Goal: Task Accomplishment & Management: Complete application form

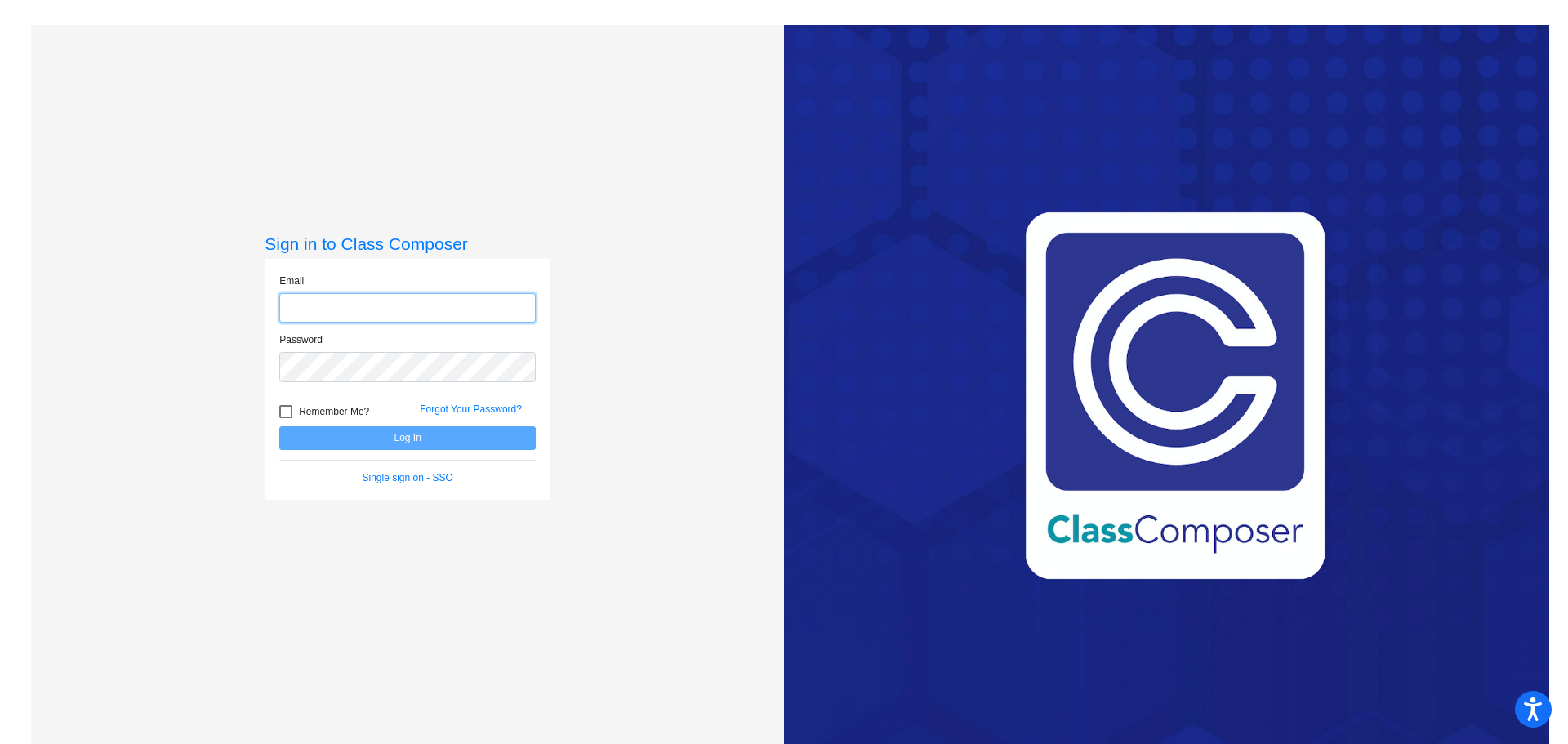
type input "[EMAIL_ADDRESS][DOMAIN_NAME]"
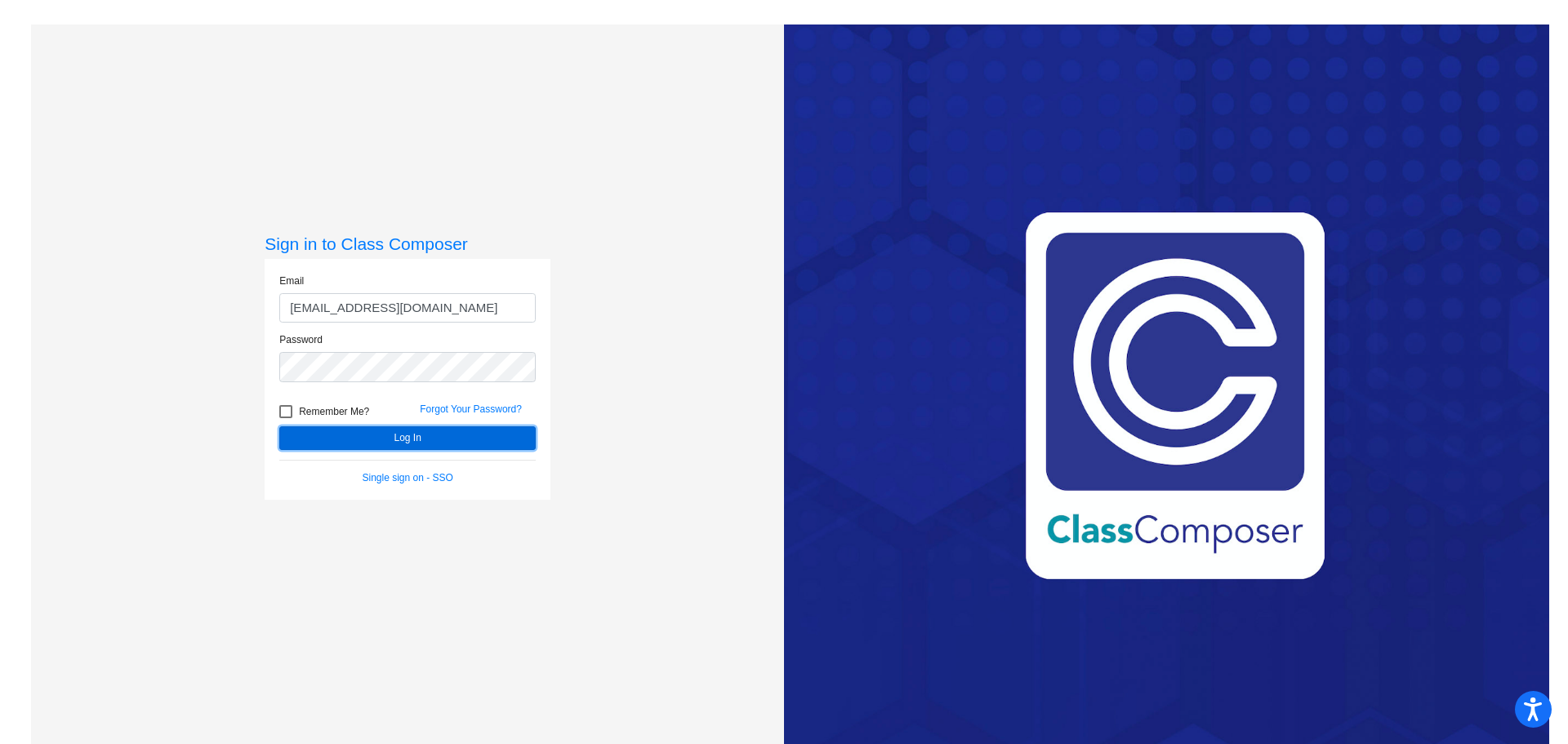
click at [430, 443] on button "Log In" at bounding box center [407, 438] width 256 height 24
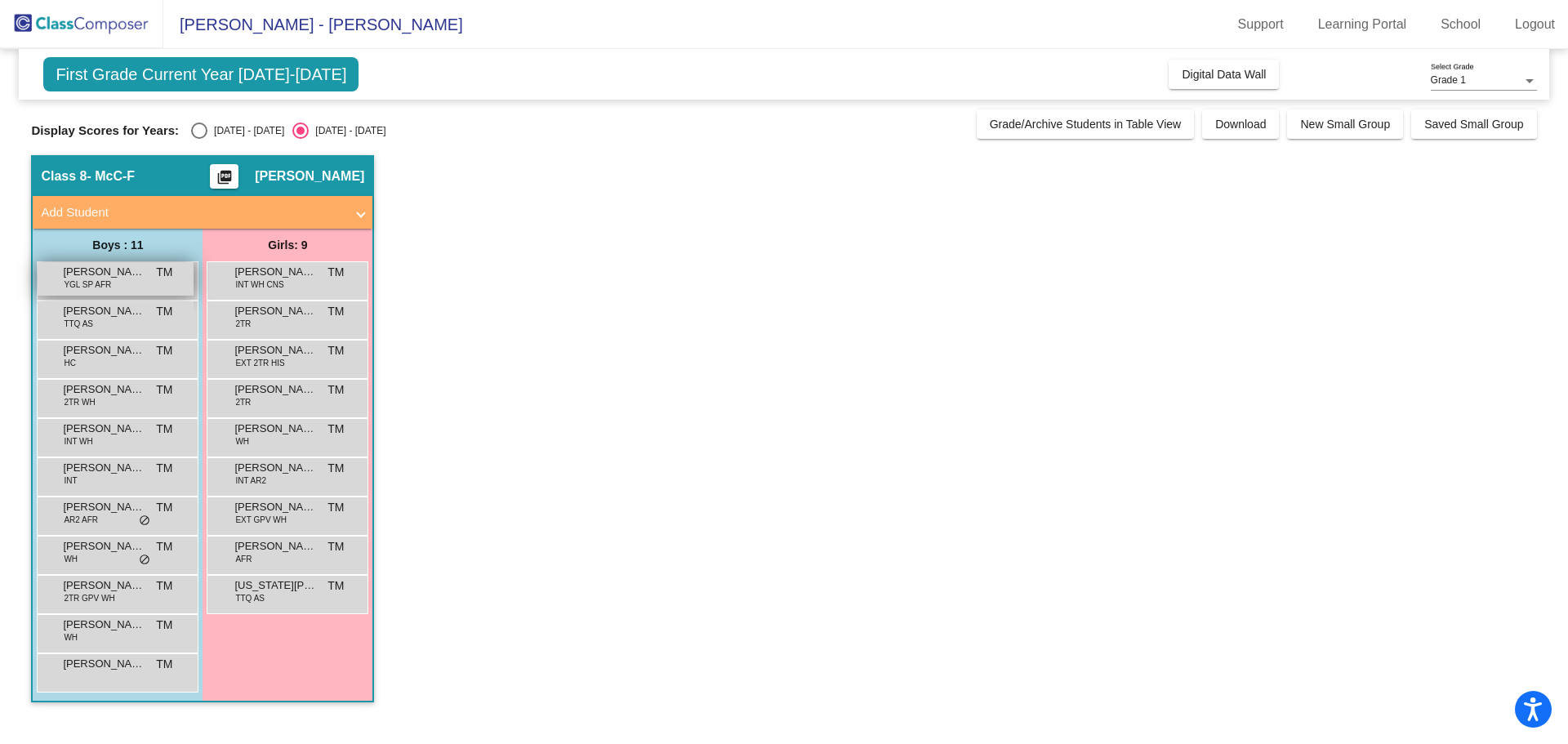
click at [89, 275] on span "[PERSON_NAME]" at bounding box center [103, 271] width 82 height 16
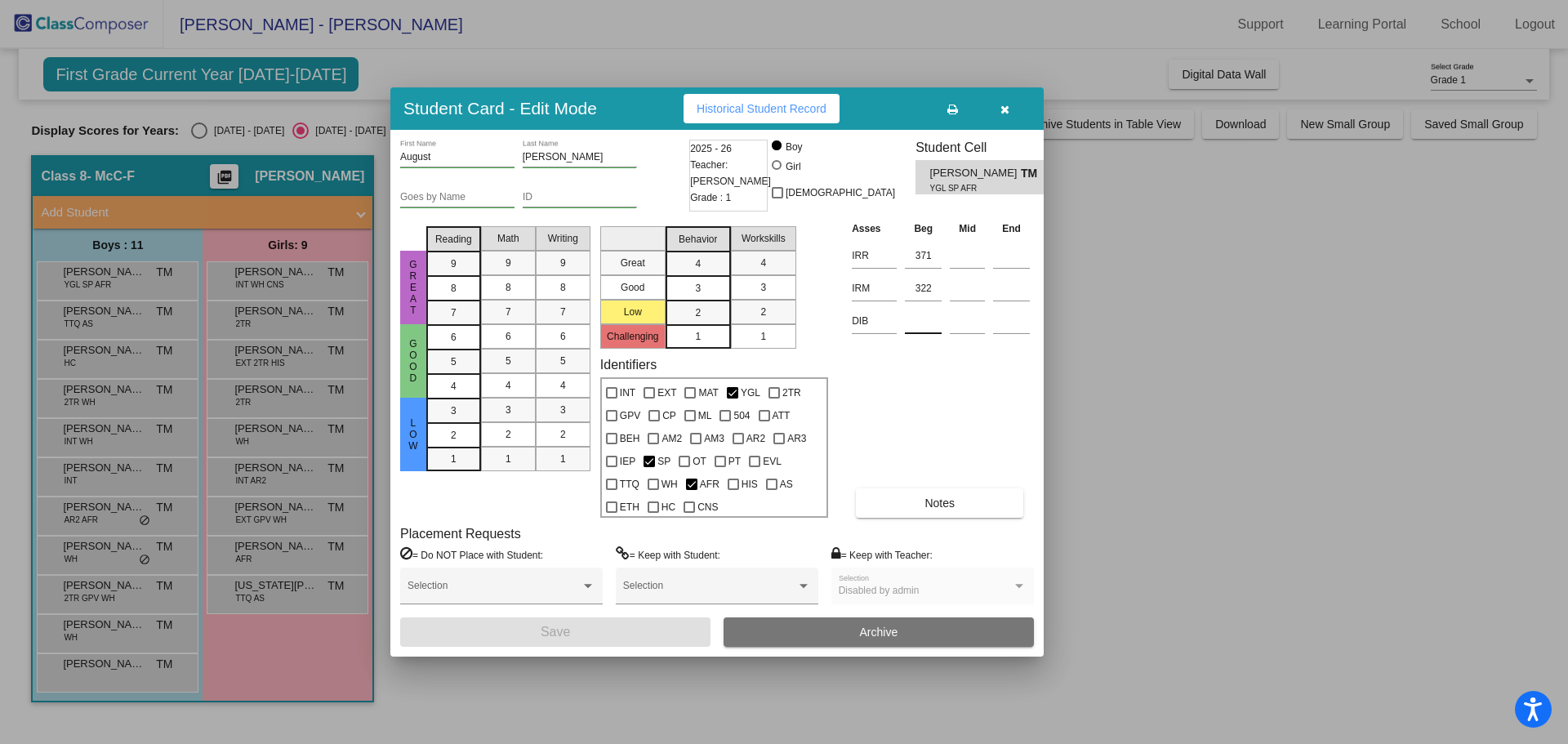
click at [917, 319] on input at bounding box center [923, 321] width 37 height 24
type input "337"
click at [612, 631] on button "Save" at bounding box center [555, 631] width 310 height 30
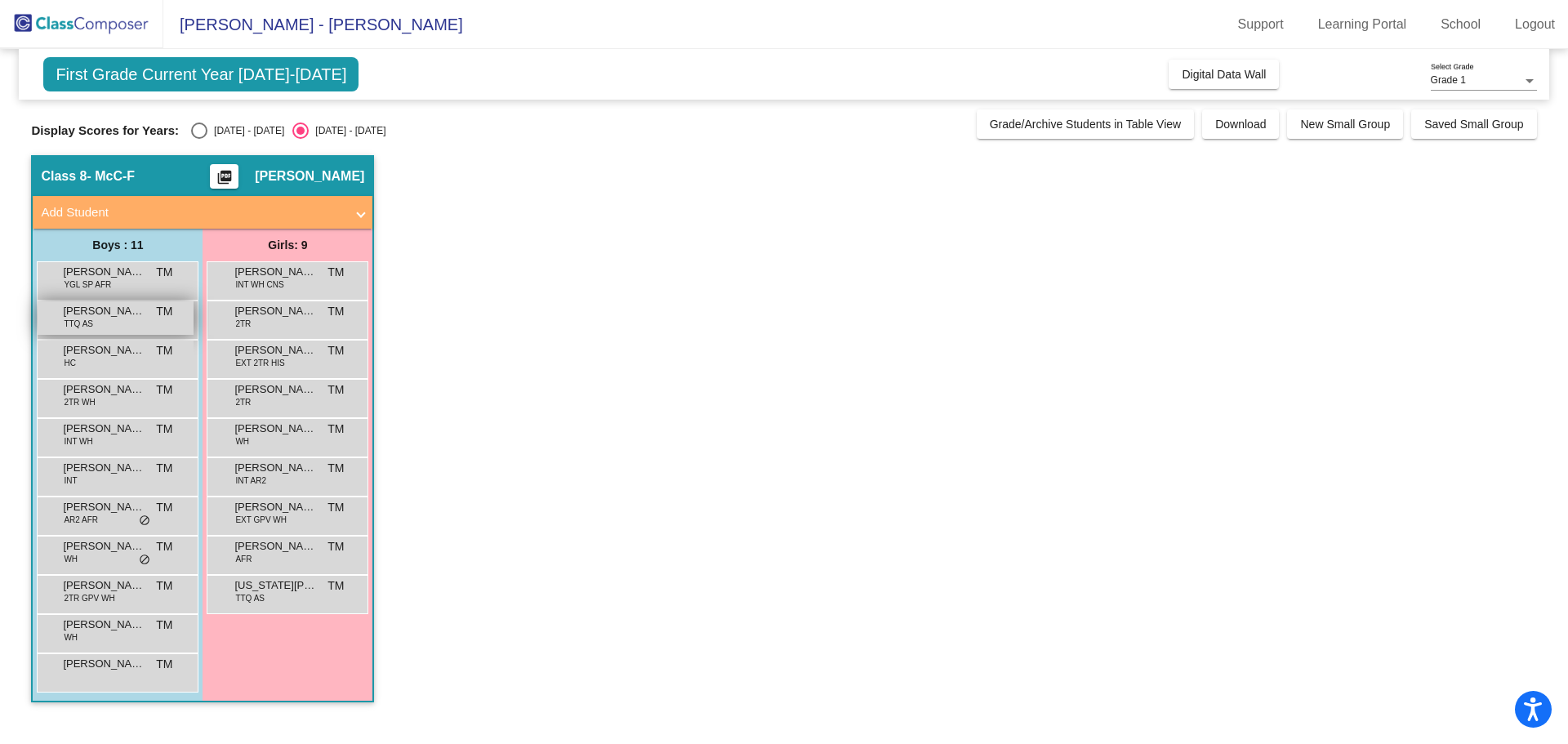
click at [97, 319] on span "[PERSON_NAME]" at bounding box center [103, 311] width 82 height 16
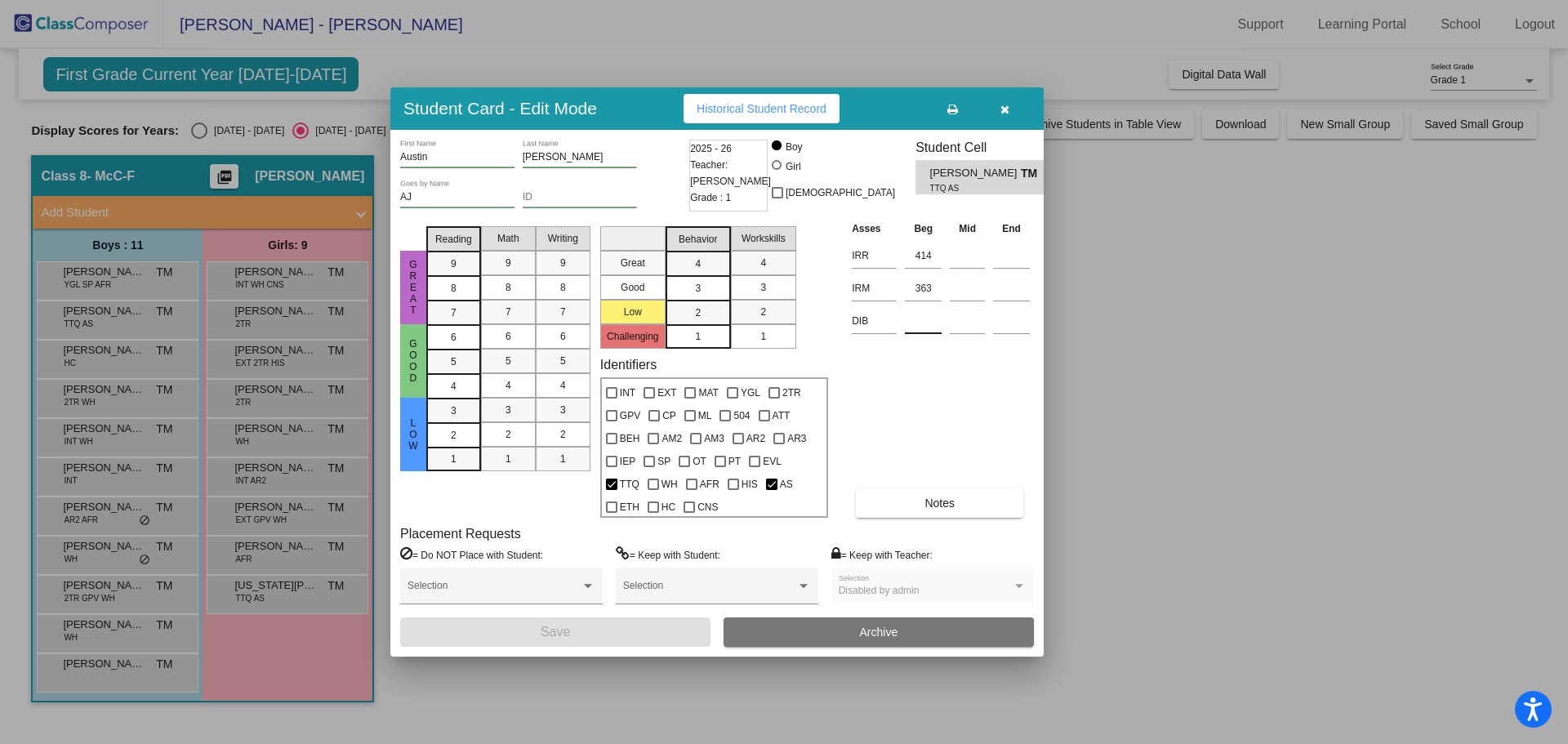
click at [918, 325] on input at bounding box center [923, 321] width 37 height 24
type input "326"
click at [662, 629] on button "Save" at bounding box center [555, 631] width 310 height 30
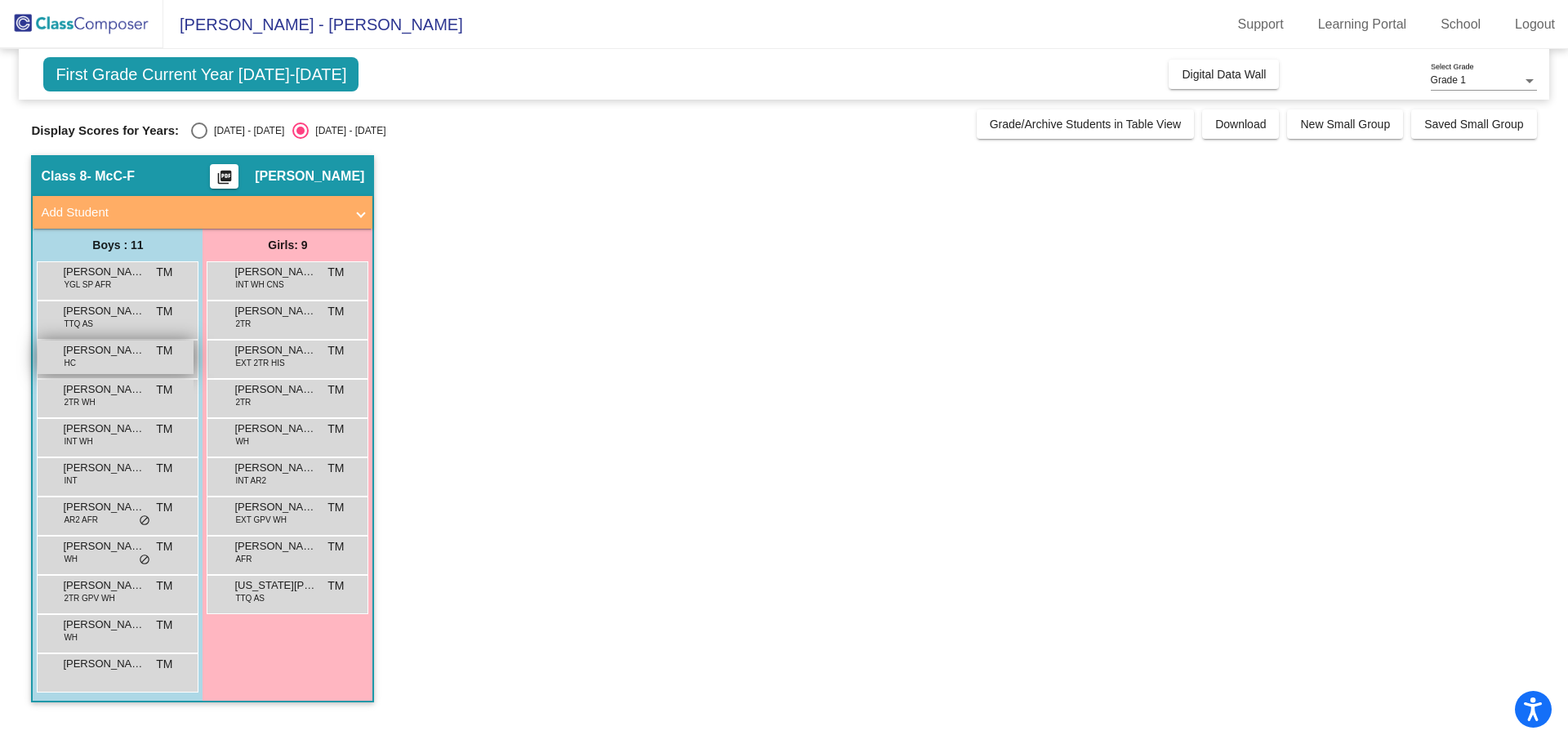
click at [141, 354] on span "[PERSON_NAME] [PERSON_NAME]" at bounding box center [103, 350] width 82 height 16
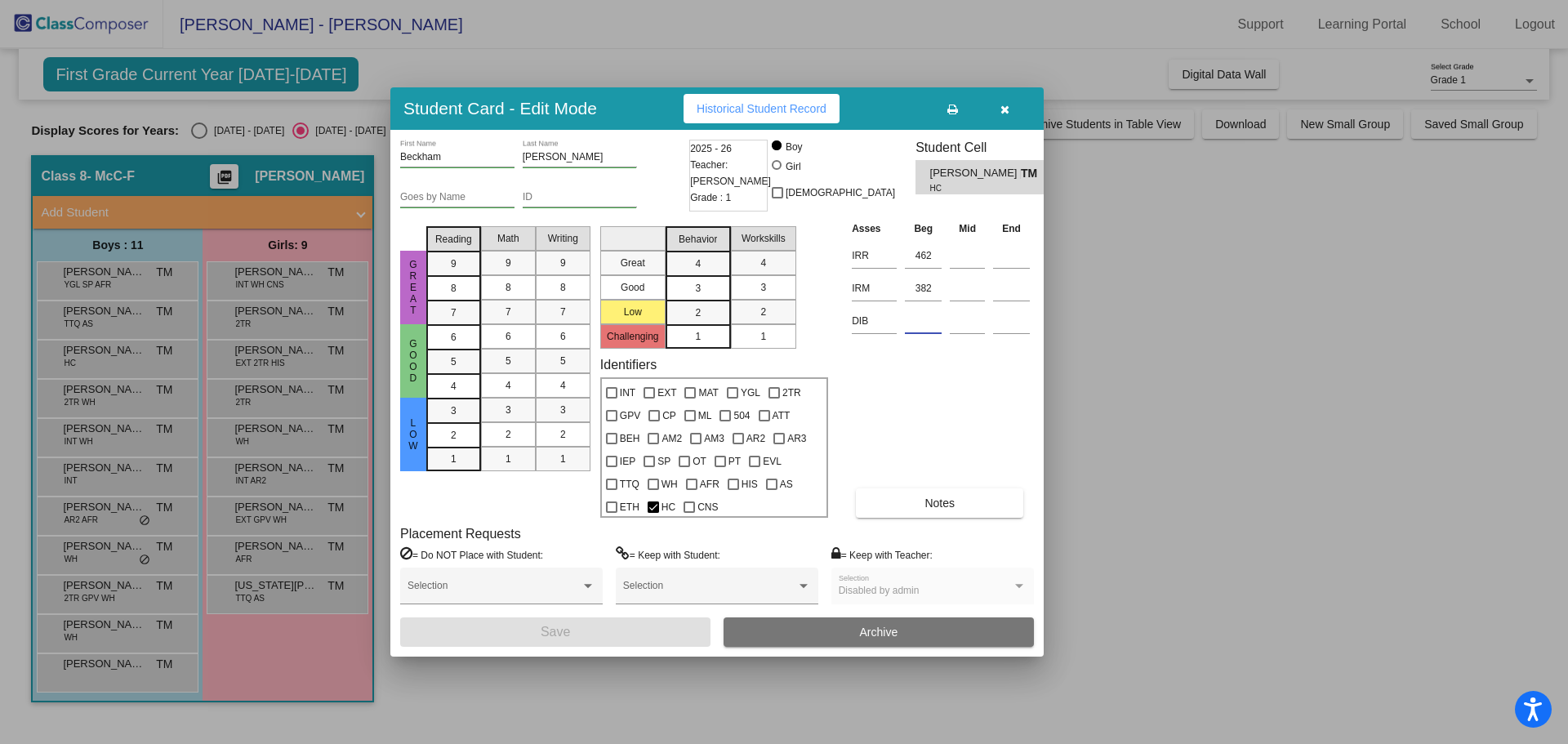
click at [924, 319] on input at bounding box center [923, 321] width 37 height 24
type input "452"
click at [631, 631] on button "Save" at bounding box center [555, 631] width 310 height 30
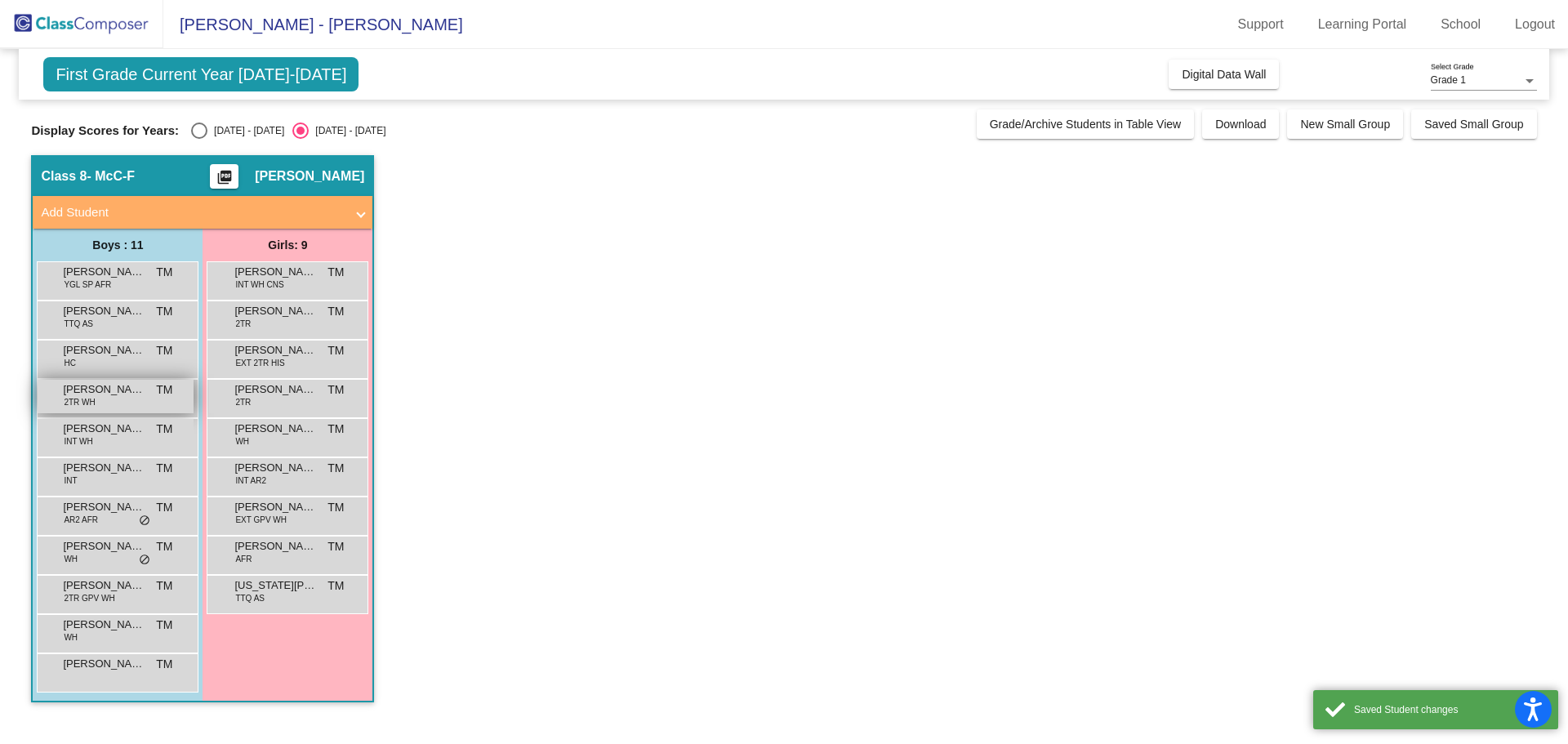
click at [121, 388] on span "[PERSON_NAME]" at bounding box center [103, 389] width 82 height 16
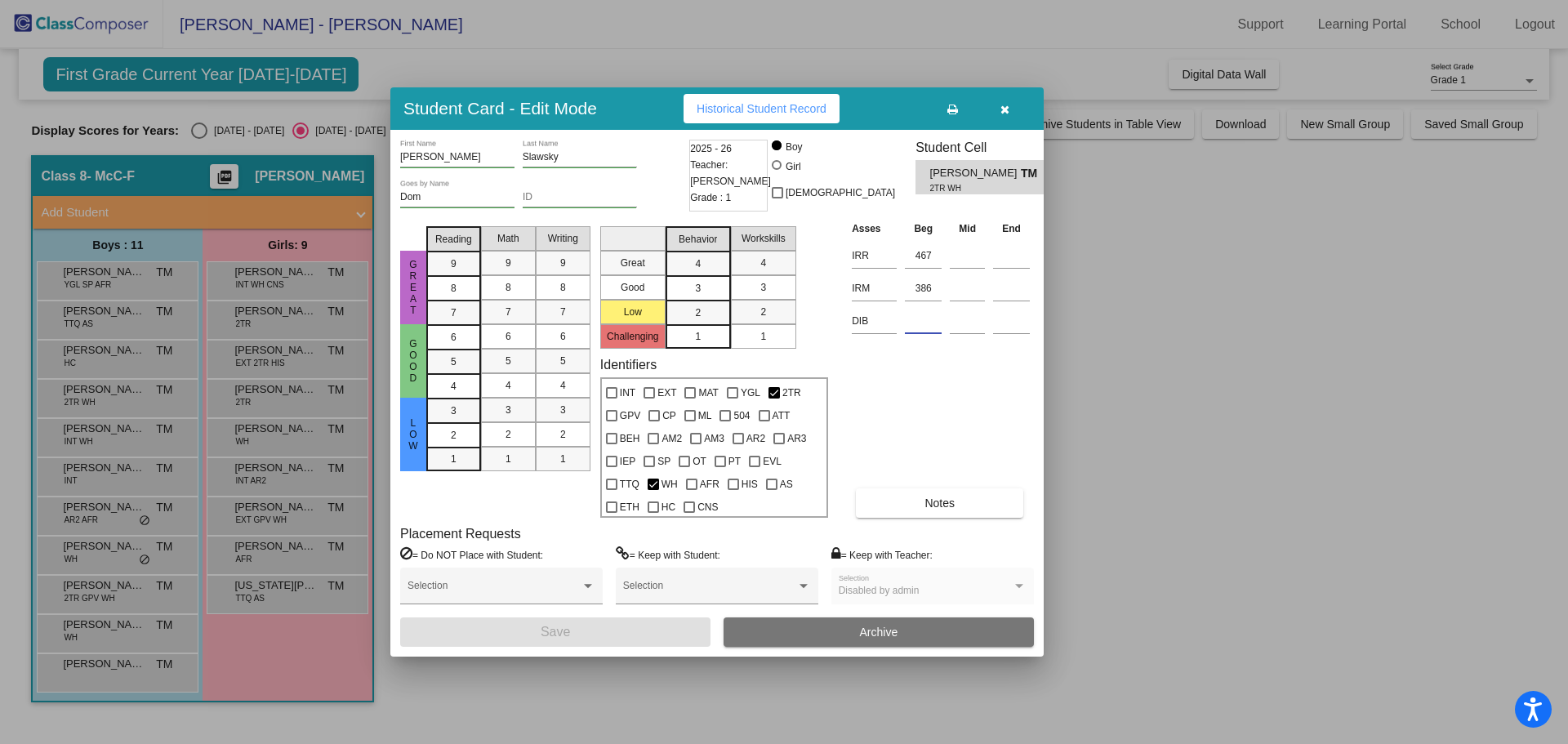
click at [929, 326] on input at bounding box center [923, 321] width 37 height 24
type input "439"
click at [581, 629] on button "Save" at bounding box center [555, 631] width 310 height 30
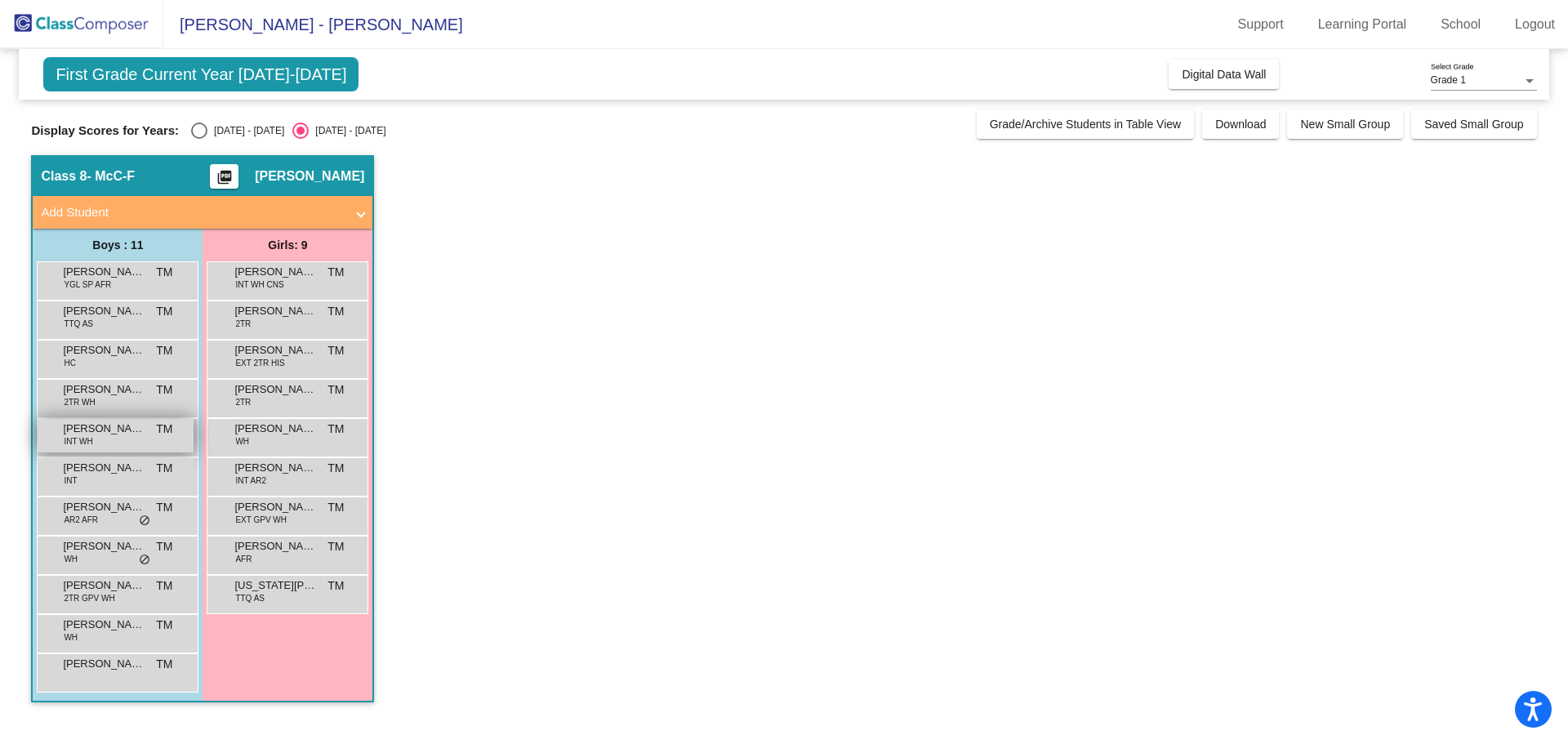
click at [129, 438] on div "[PERSON_NAME] INT WH TM lock do_not_disturb_alt" at bounding box center [116, 435] width 156 height 34
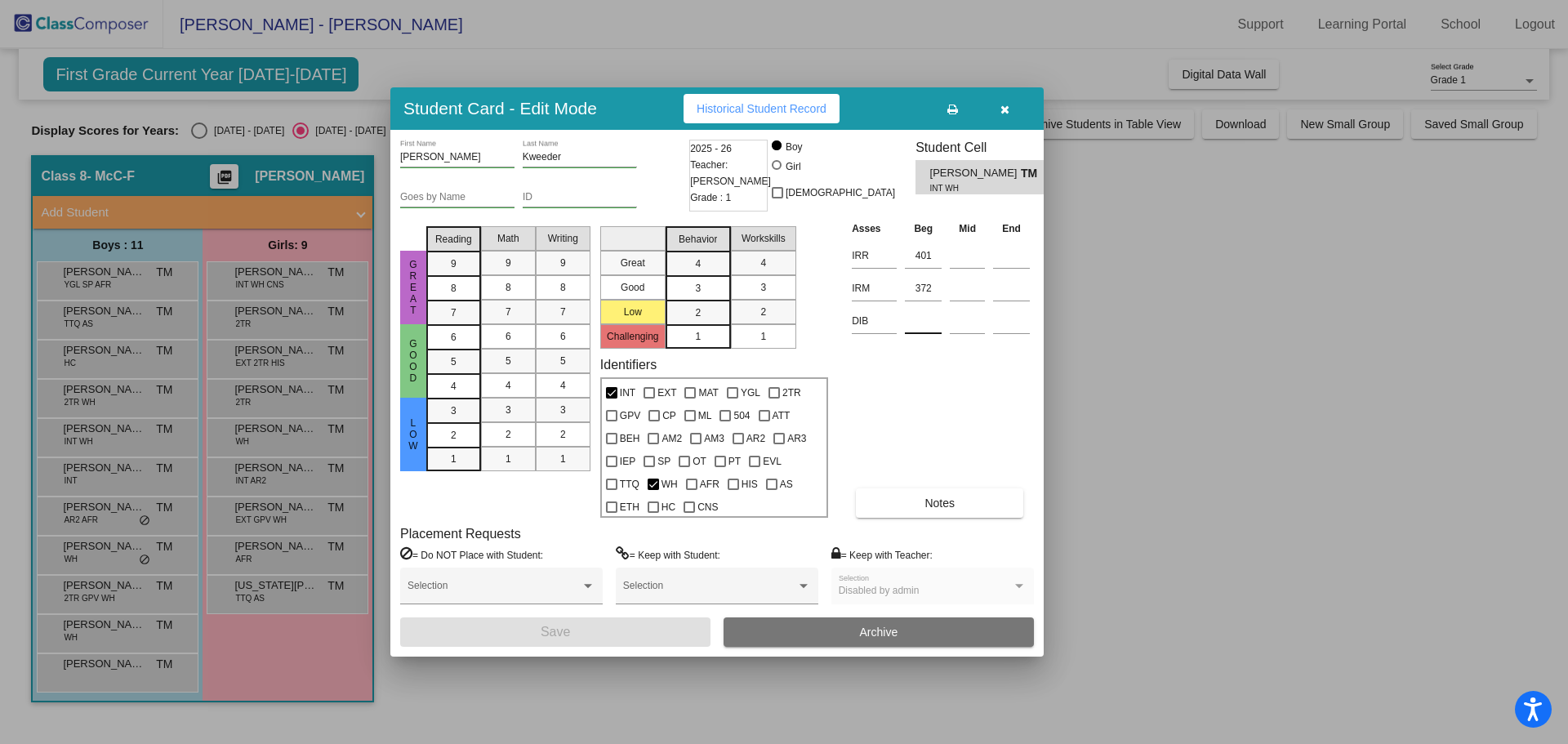
click at [925, 318] on input at bounding box center [923, 321] width 37 height 24
type input "320"
click at [584, 629] on button "Save" at bounding box center [555, 631] width 310 height 30
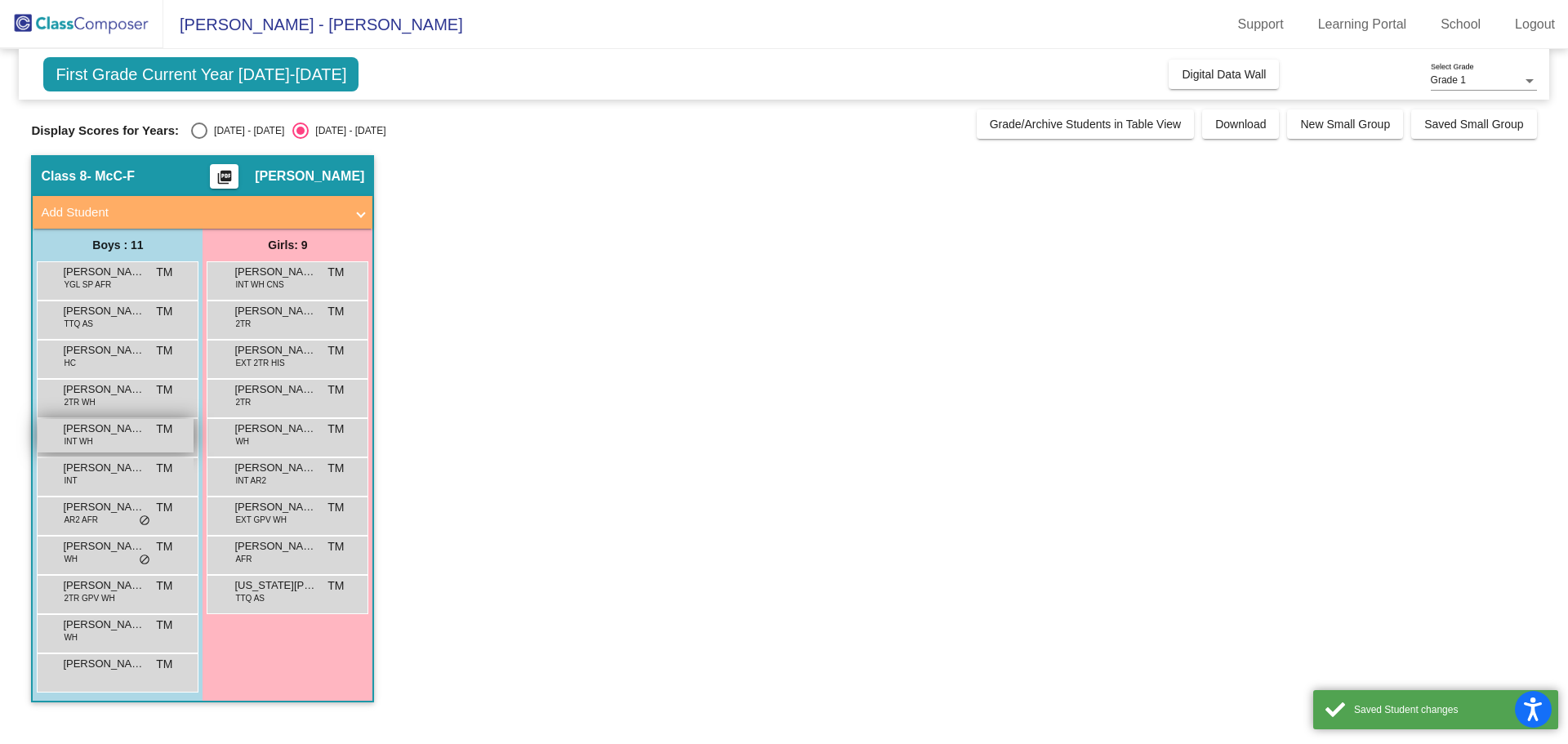
click at [149, 431] on div "[PERSON_NAME] INT WH TM lock do_not_disturb_alt" at bounding box center [116, 435] width 156 height 34
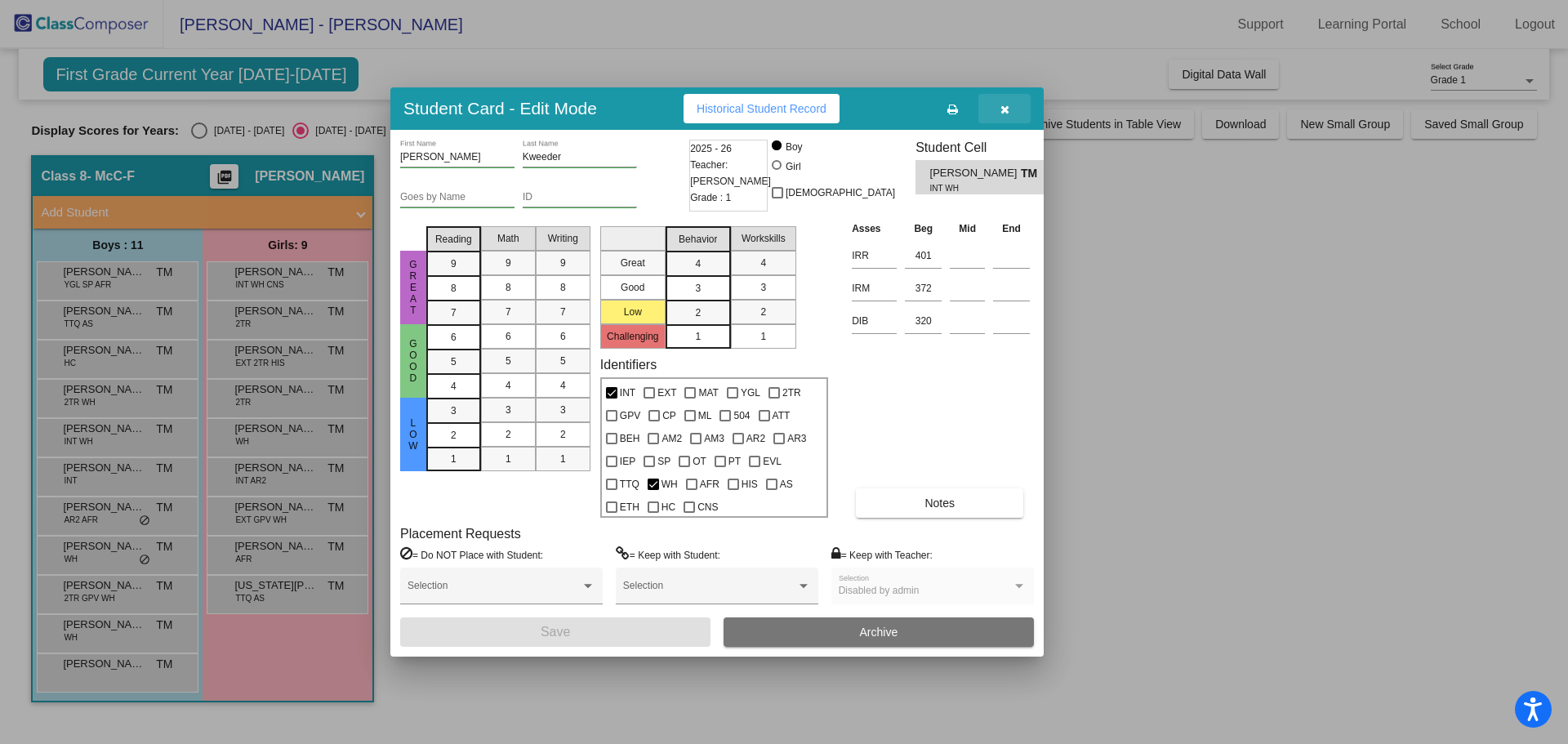
click at [1010, 103] on button "button" at bounding box center [1005, 109] width 52 height 30
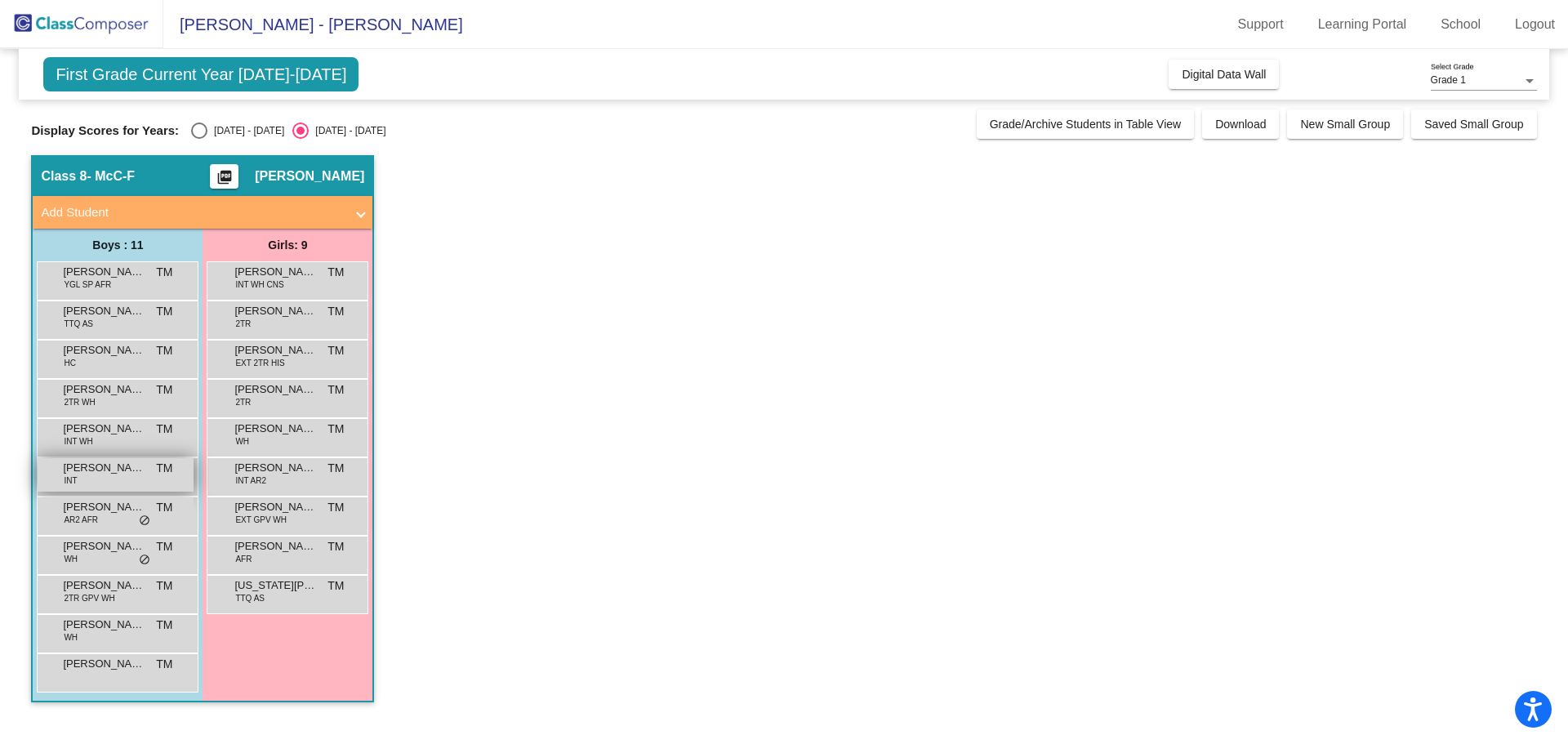
click at [104, 472] on span "[PERSON_NAME]" at bounding box center [103, 468] width 82 height 16
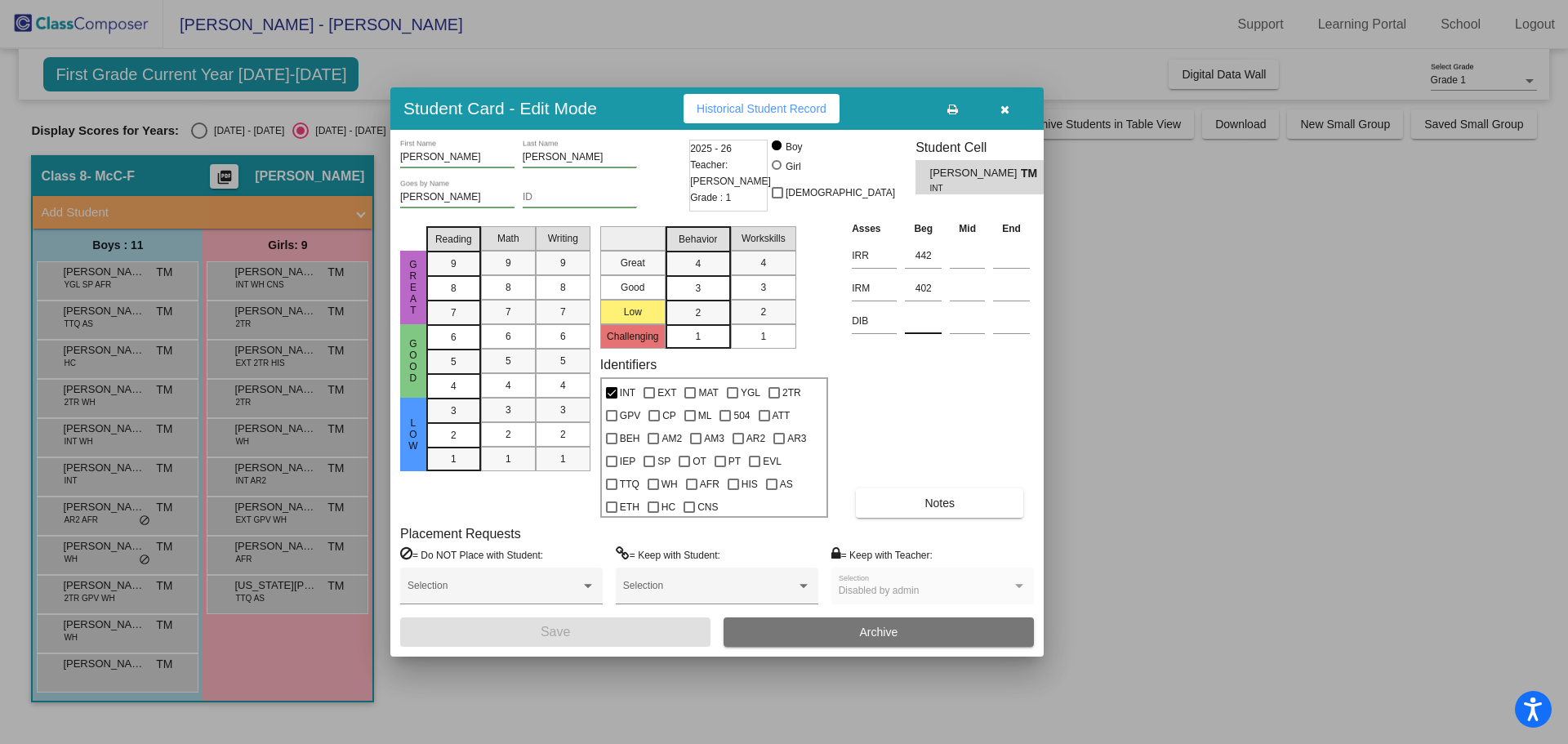
click at [925, 325] on input at bounding box center [923, 321] width 37 height 24
type input "399"
click at [561, 629] on span "Save" at bounding box center [555, 631] width 30 height 13
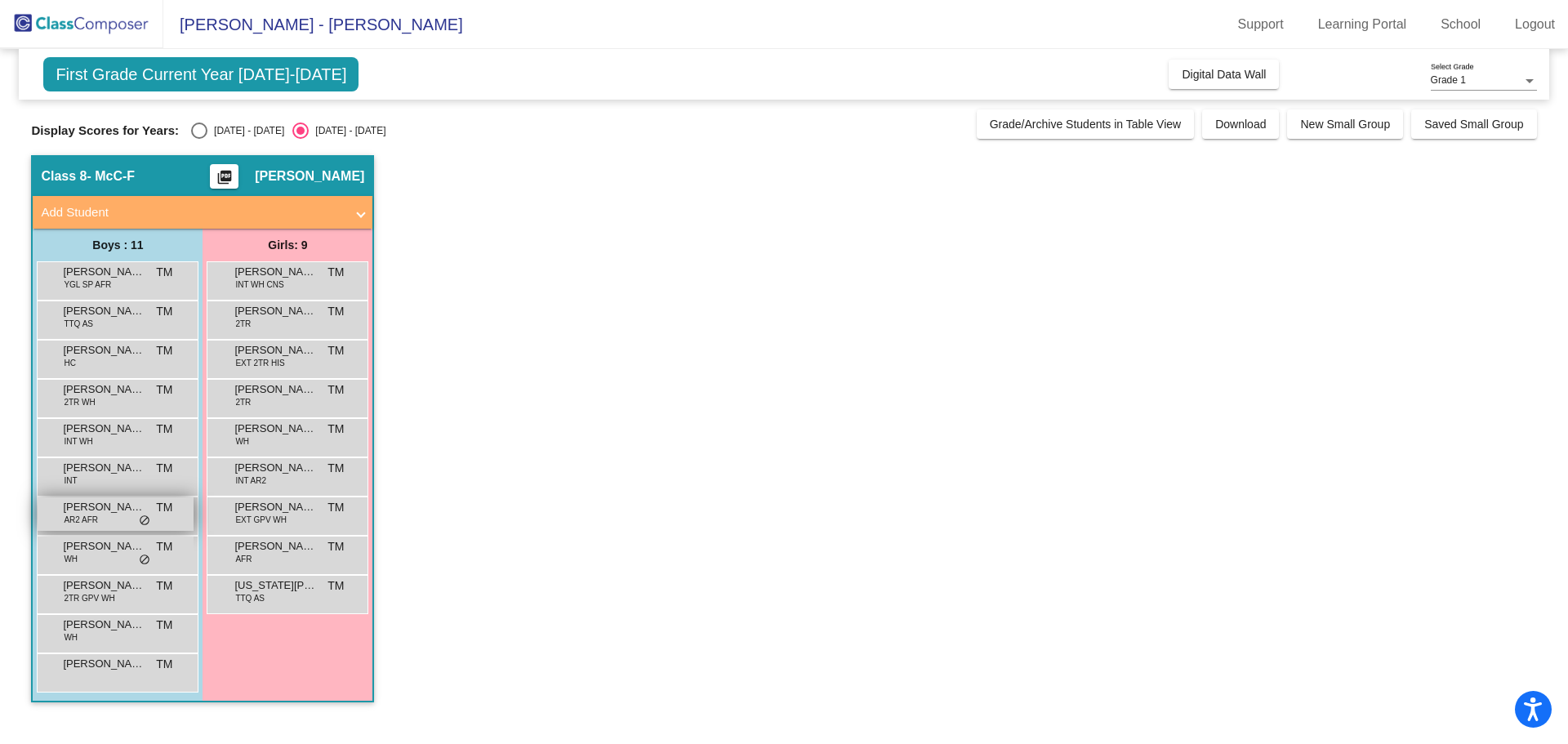
click at [121, 508] on span "[PERSON_NAME]" at bounding box center [103, 506] width 82 height 16
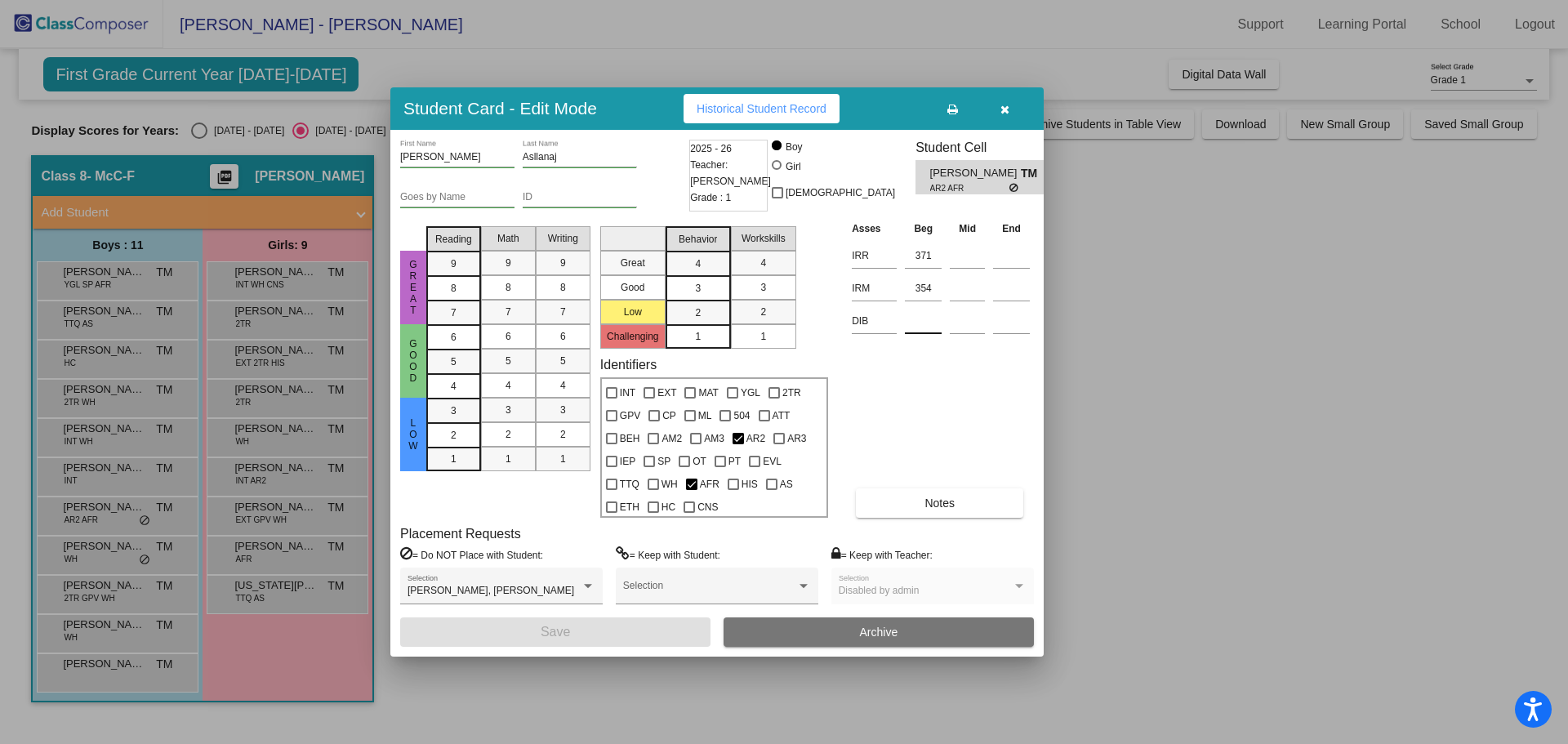
click at [931, 314] on input at bounding box center [923, 321] width 37 height 24
type input "312"
click at [585, 628] on button "Save" at bounding box center [555, 631] width 310 height 30
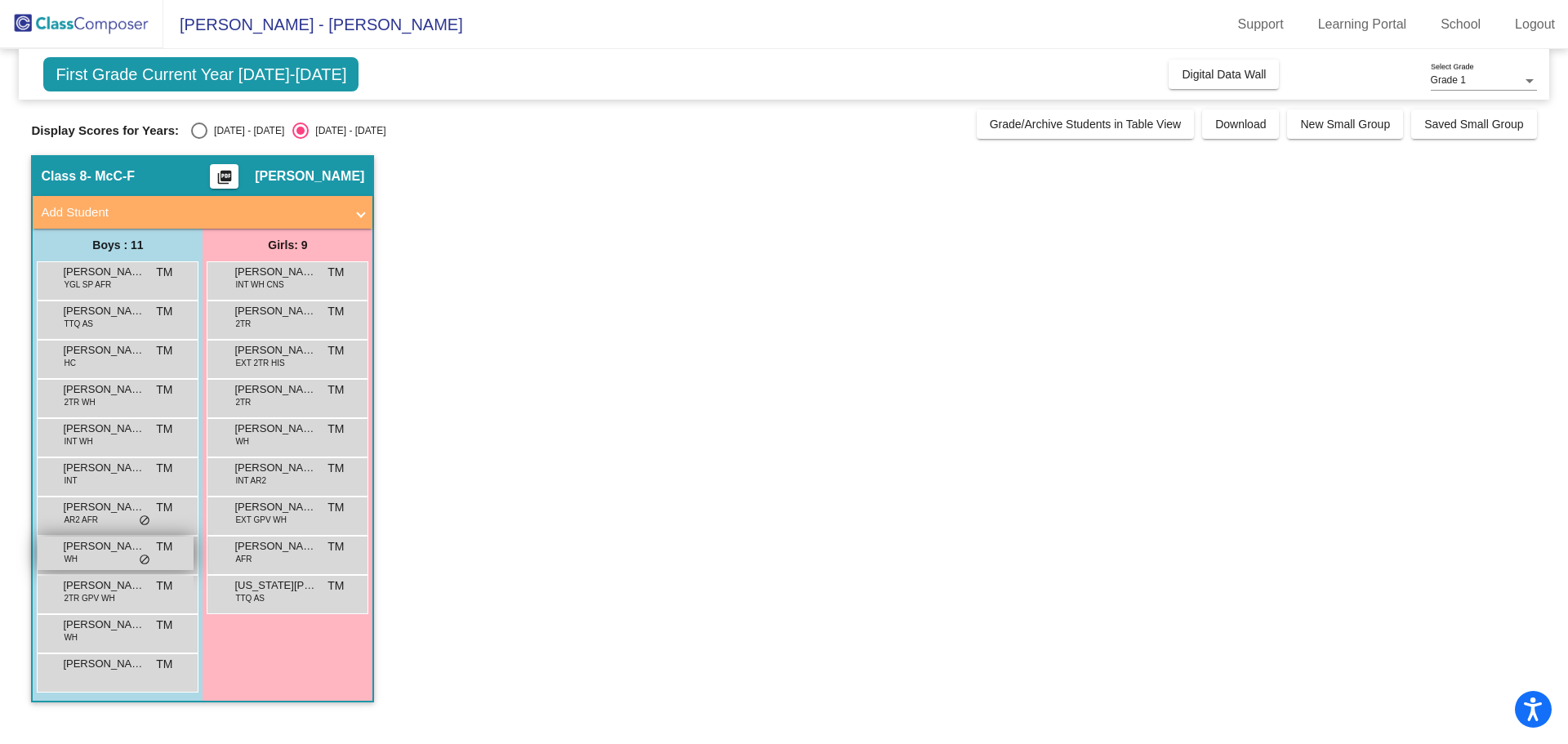
click at [125, 553] on span "[PERSON_NAME]" at bounding box center [103, 546] width 82 height 16
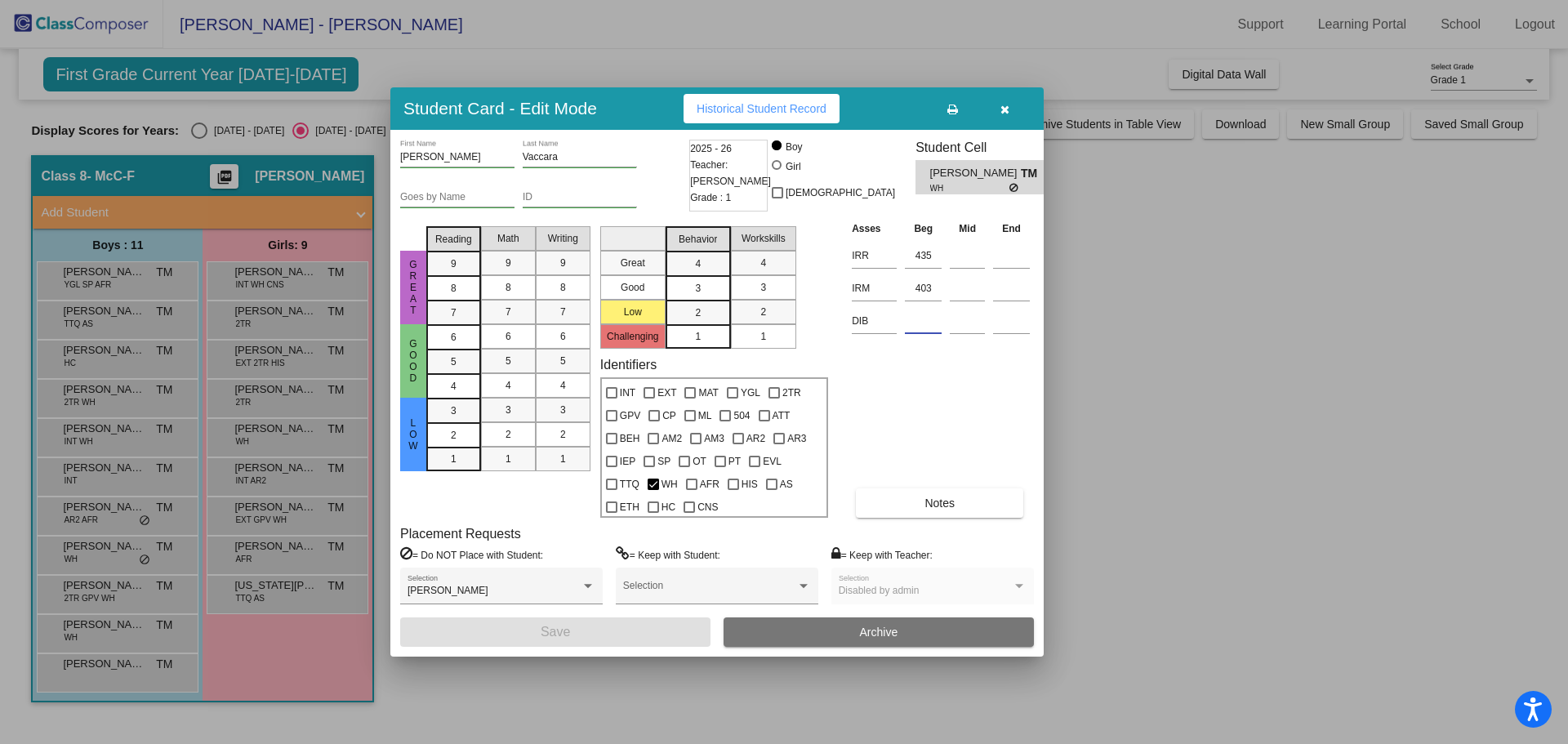
click at [913, 321] on input at bounding box center [923, 321] width 37 height 24
type input "394"
click at [636, 629] on button "Save" at bounding box center [555, 631] width 310 height 30
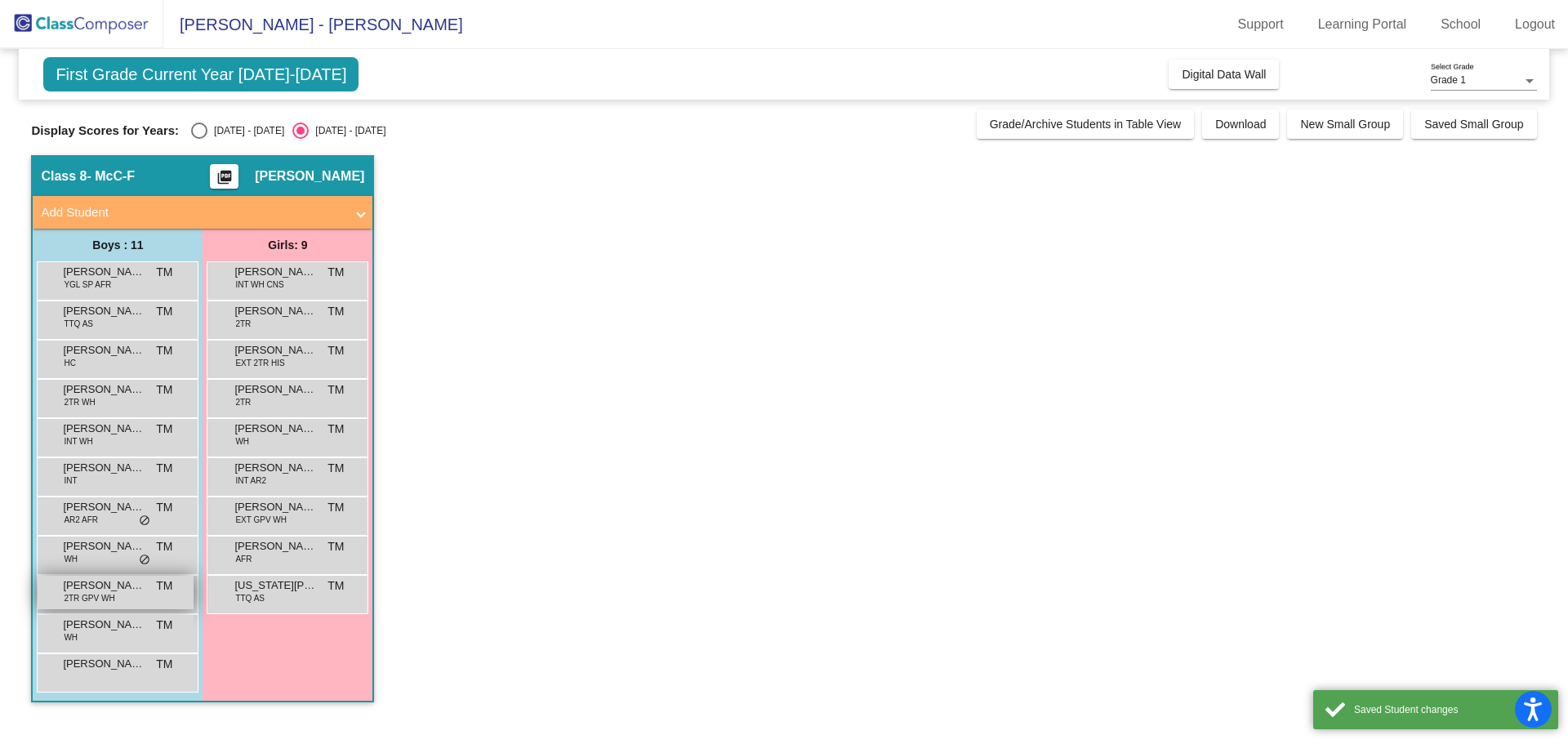
click at [73, 591] on span "[PERSON_NAME]" at bounding box center [103, 585] width 82 height 16
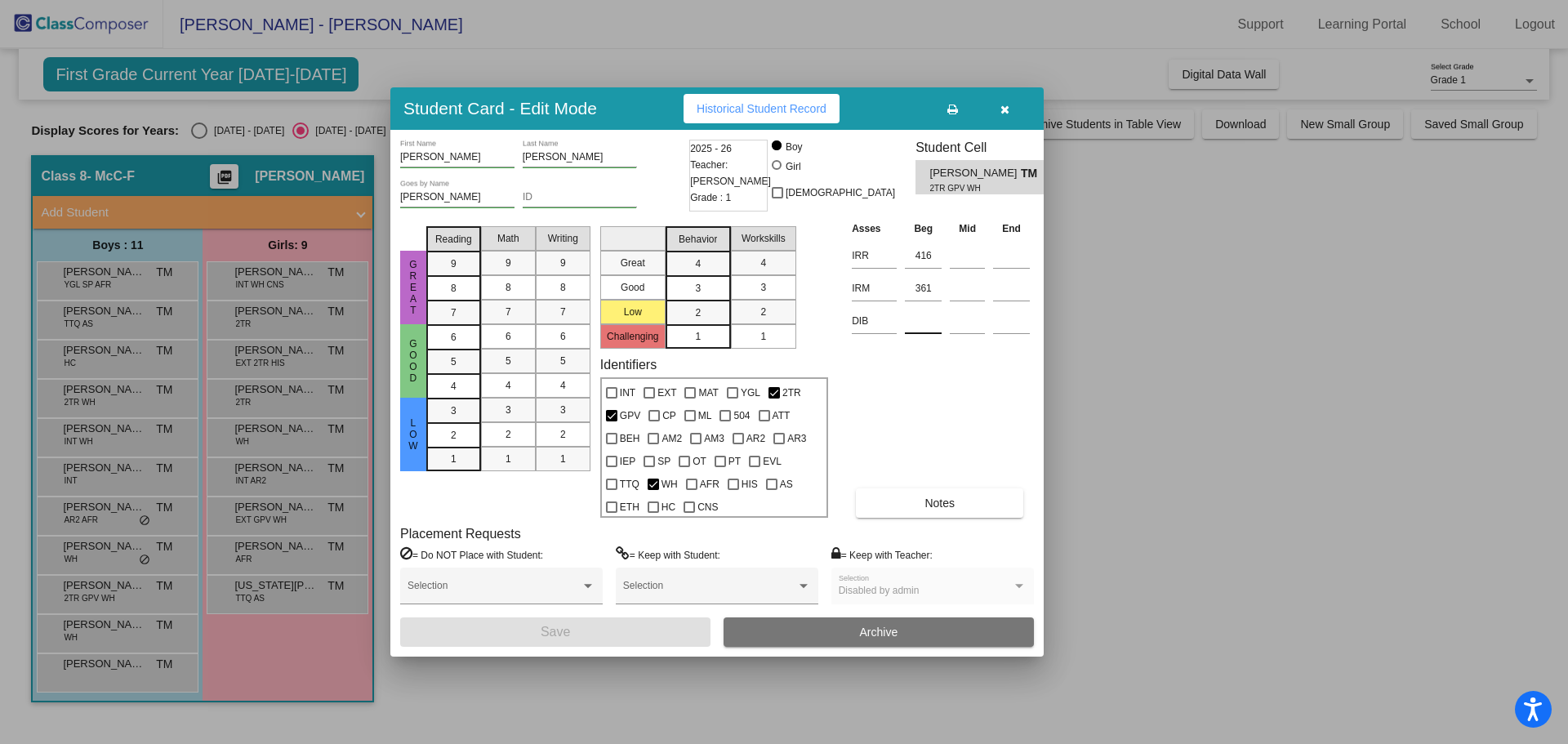
click at [923, 323] on input at bounding box center [923, 321] width 37 height 24
type input "332"
click at [572, 629] on button "Save" at bounding box center [555, 631] width 310 height 30
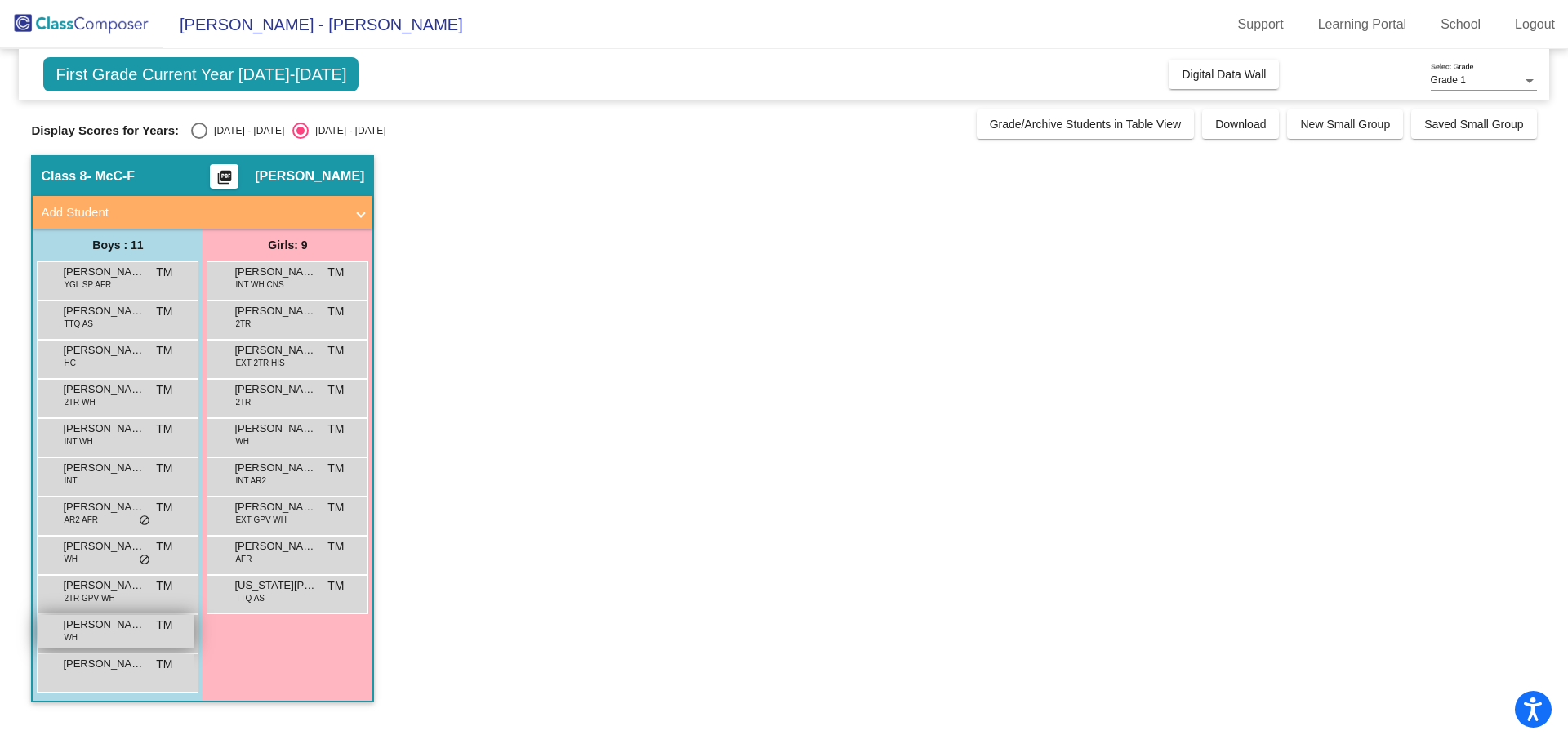
click at [86, 627] on span "[PERSON_NAME]" at bounding box center [103, 625] width 82 height 16
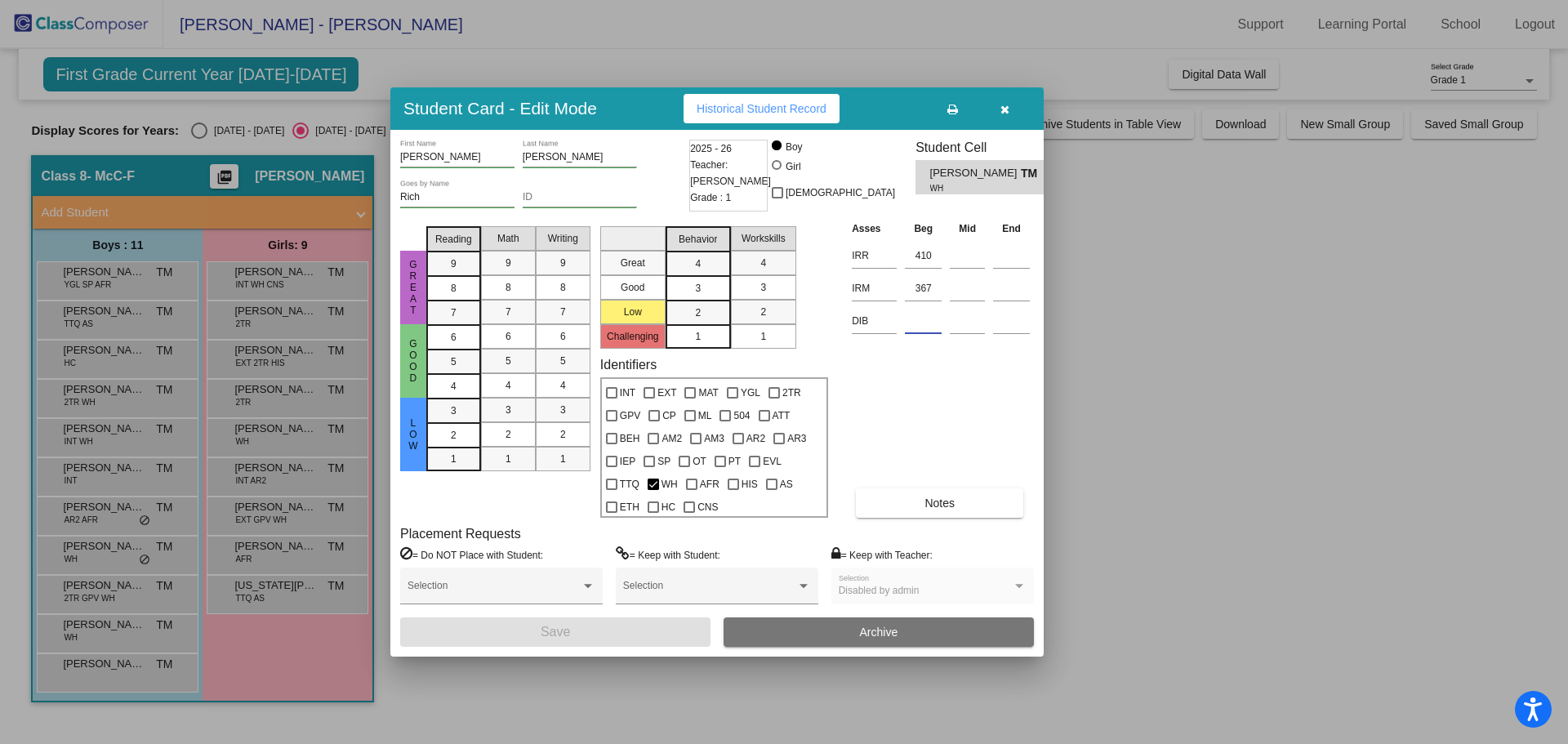
click at [919, 328] on input at bounding box center [923, 321] width 37 height 24
type input "326"
click at [655, 633] on button "Save" at bounding box center [555, 631] width 310 height 30
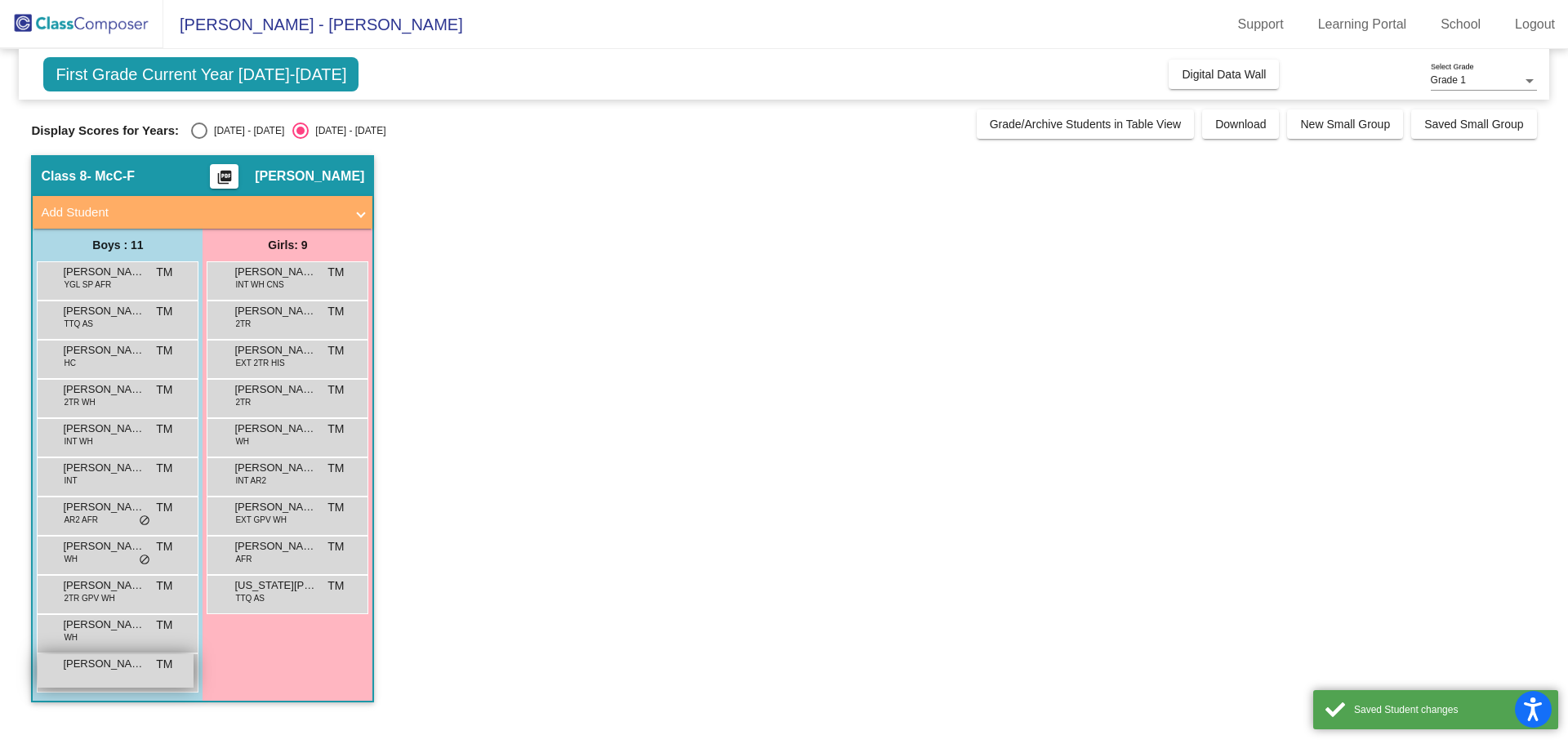
click at [126, 670] on span "[PERSON_NAME]" at bounding box center [103, 663] width 82 height 16
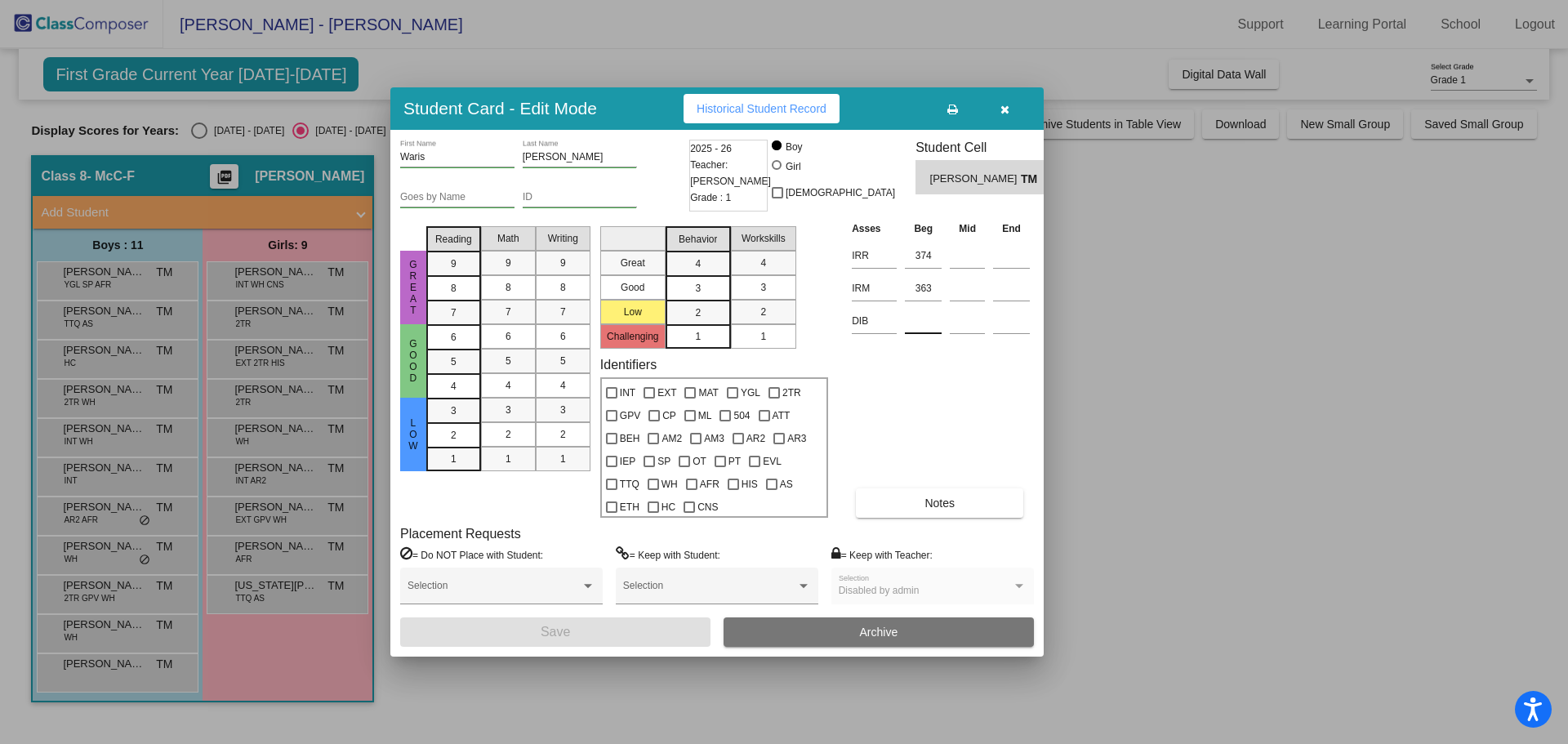
click at [923, 324] on input at bounding box center [923, 321] width 37 height 24
type input "318"
click at [646, 628] on button "Save" at bounding box center [555, 631] width 310 height 30
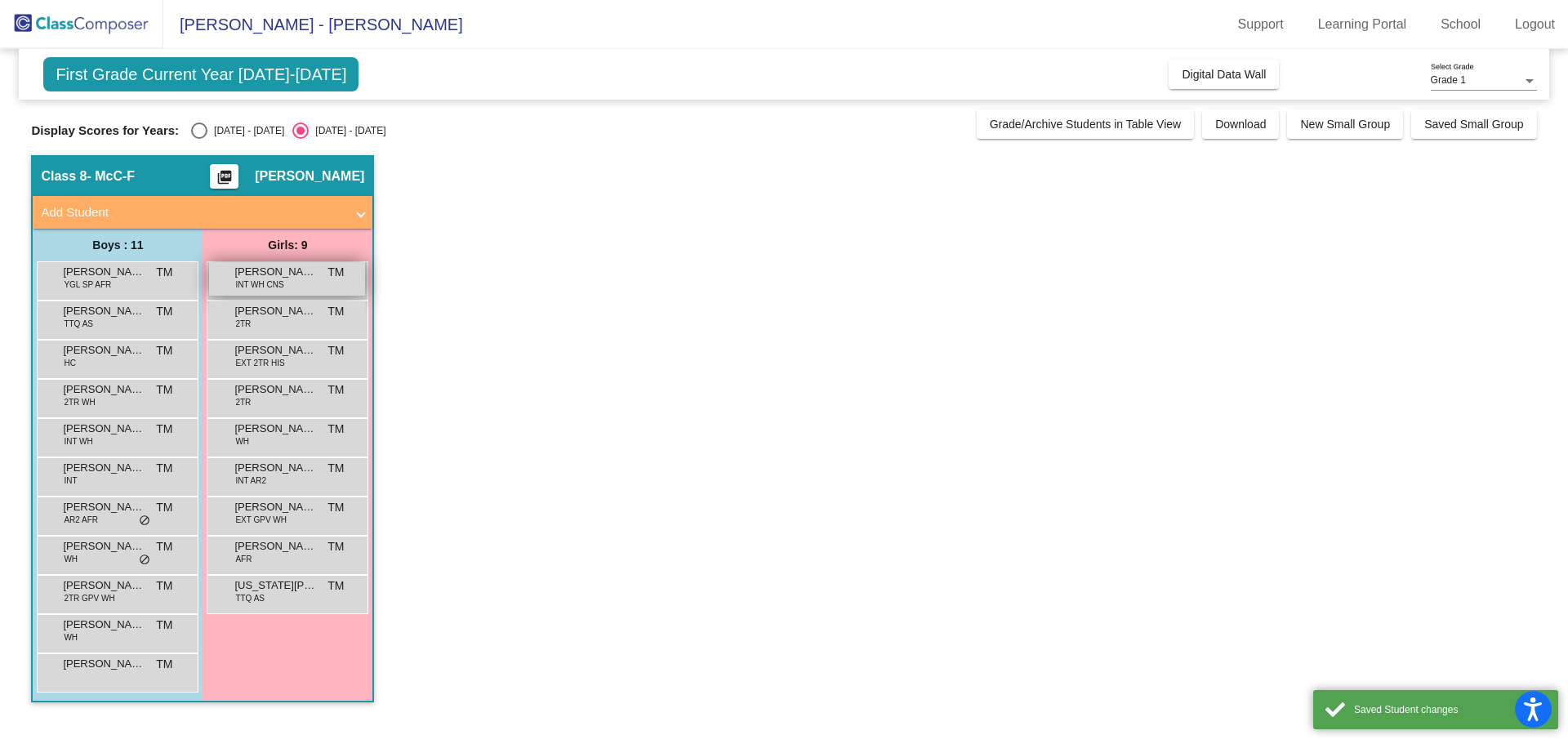
click at [299, 276] on span "[PERSON_NAME]" at bounding box center [275, 271] width 82 height 16
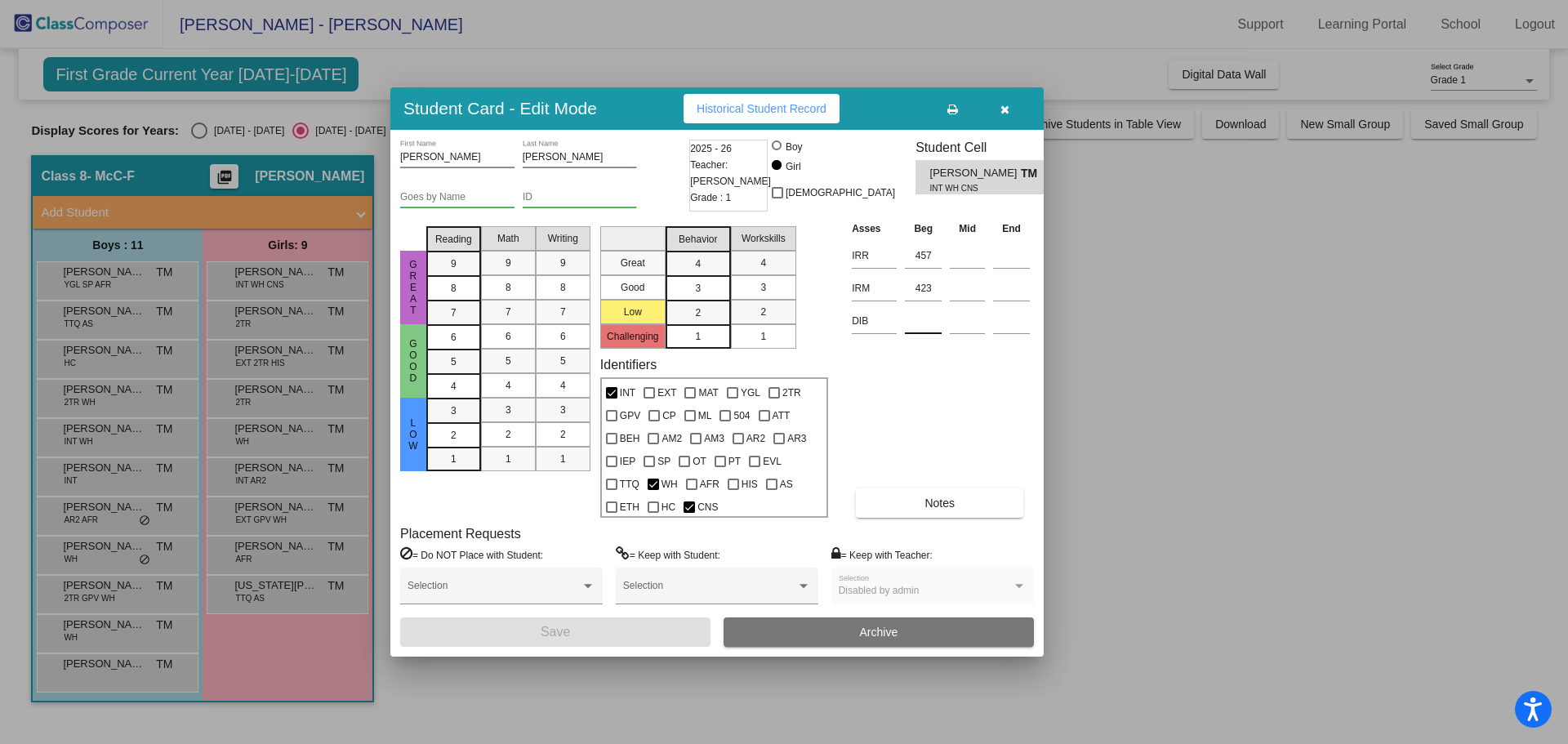
drag, startPoint x: 913, startPoint y: 332, endPoint x: 921, endPoint y: 330, distance: 8.2
click at [913, 332] on input at bounding box center [923, 321] width 37 height 24
type input "373"
click at [655, 637] on button "Save" at bounding box center [555, 631] width 310 height 30
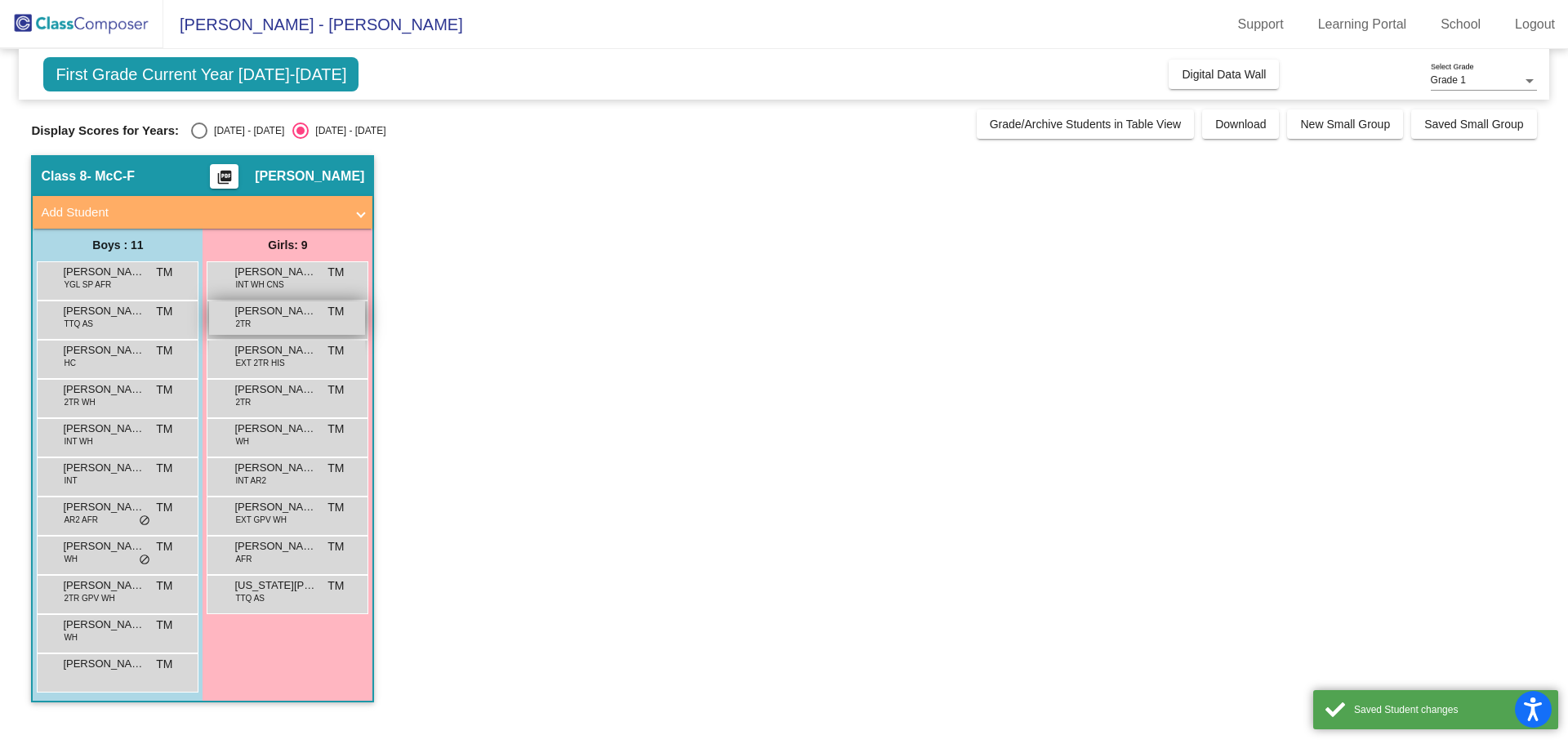
click at [283, 310] on span "[PERSON_NAME]" at bounding box center [275, 311] width 82 height 16
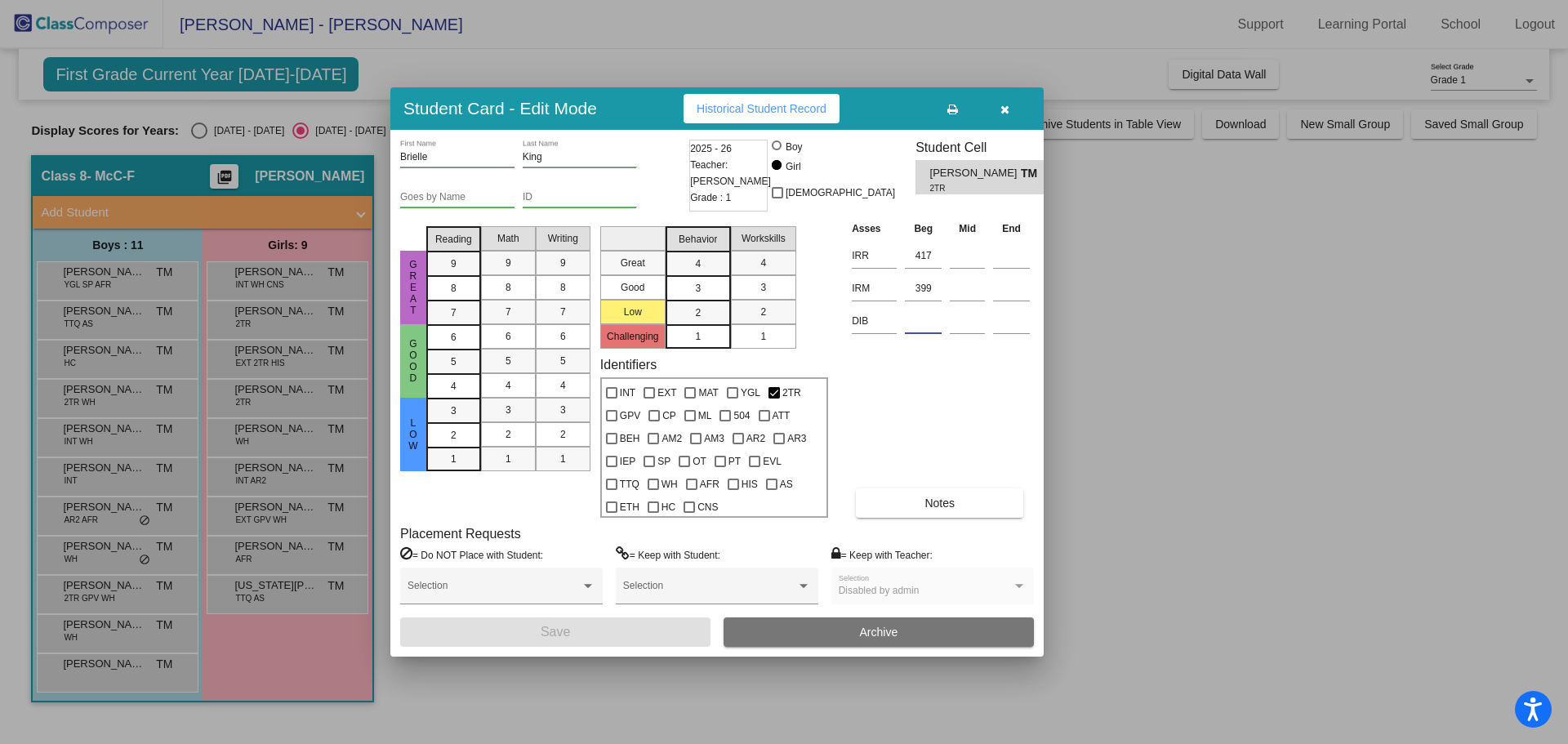
click at [933, 321] on input at bounding box center [923, 321] width 37 height 24
type input "375"
click at [569, 633] on span "Save" at bounding box center [555, 631] width 30 height 13
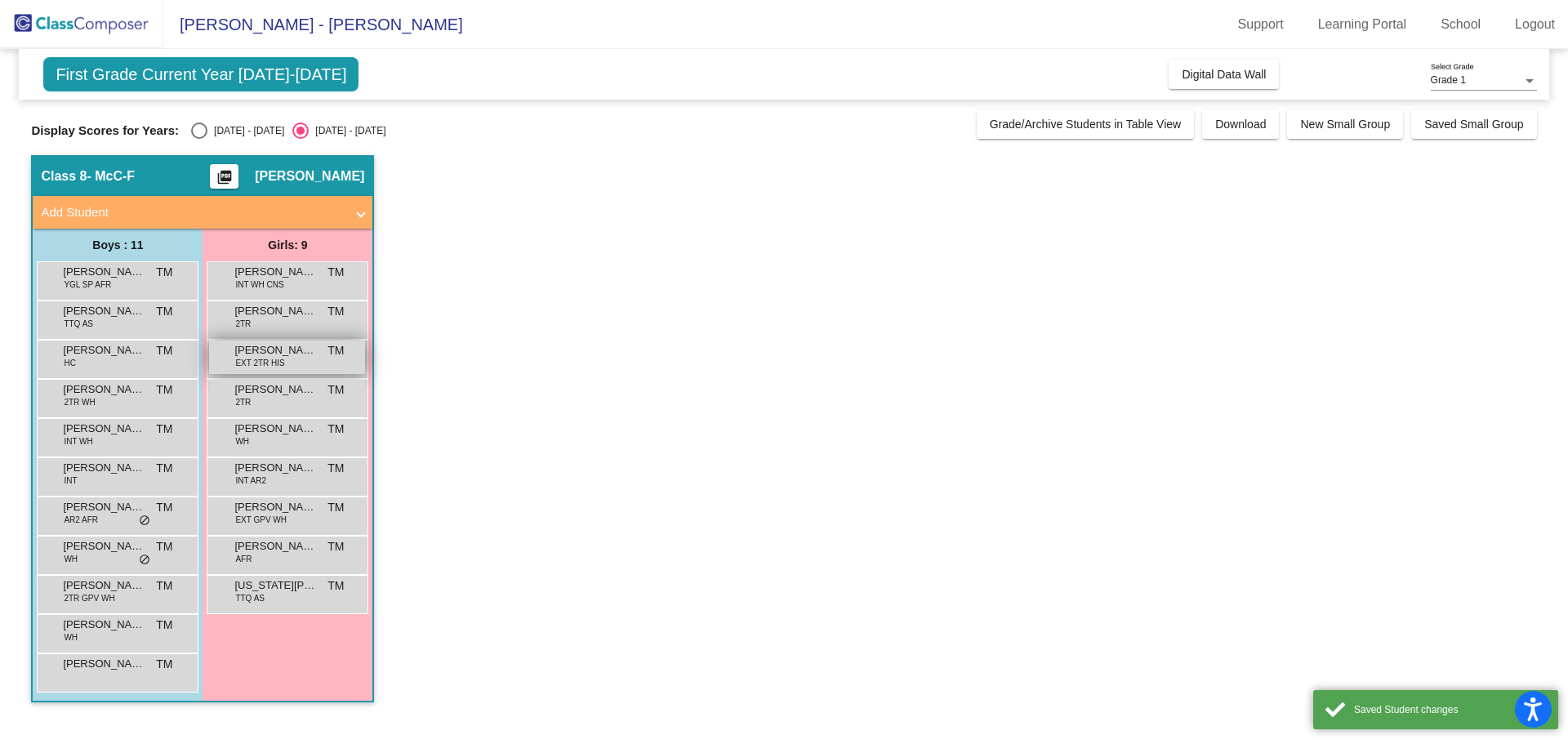
click at [253, 357] on span "EXT 2TR HIS" at bounding box center [259, 363] width 49 height 13
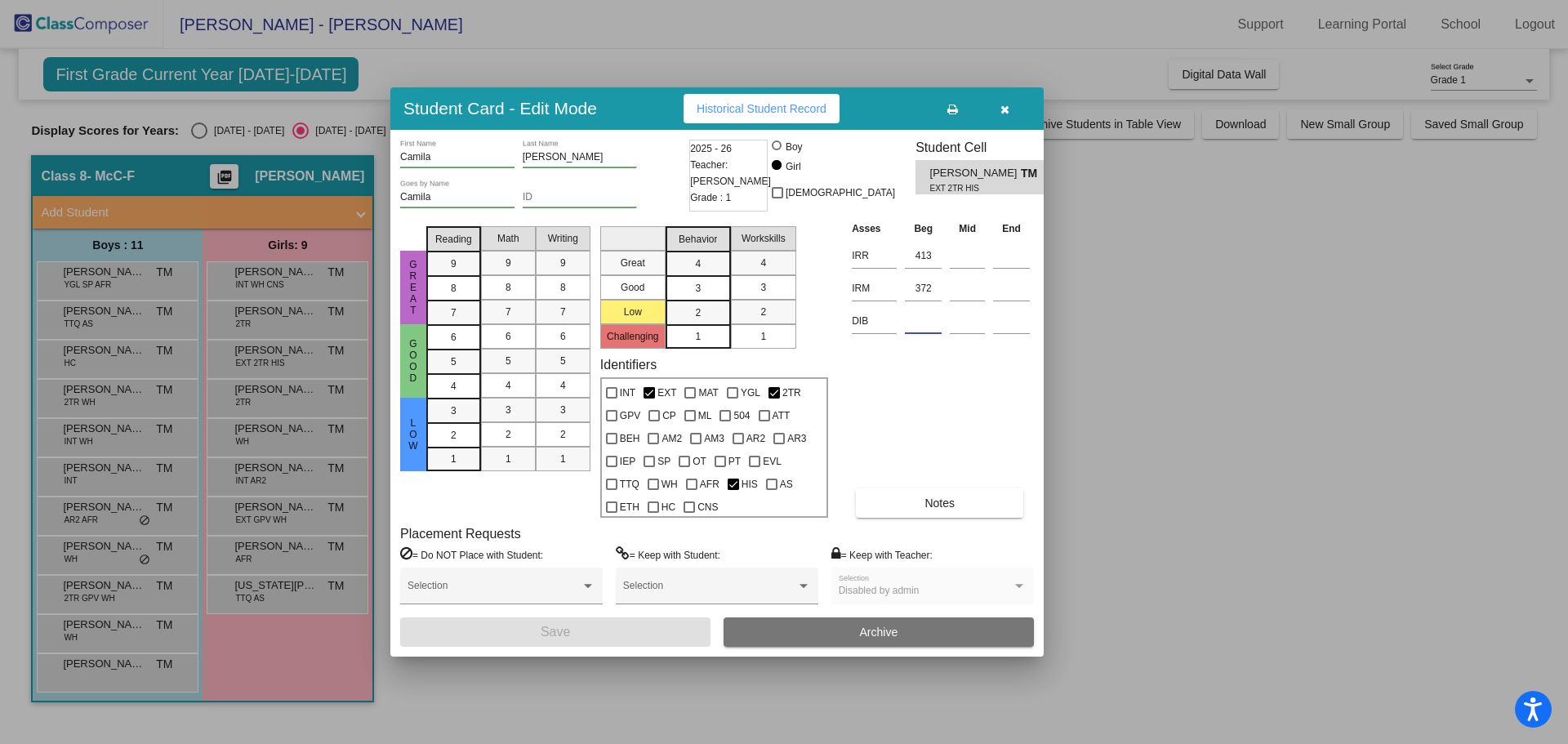
click at [925, 325] on input at bounding box center [923, 321] width 37 height 24
type input "324"
click at [630, 633] on button "Save" at bounding box center [555, 631] width 310 height 30
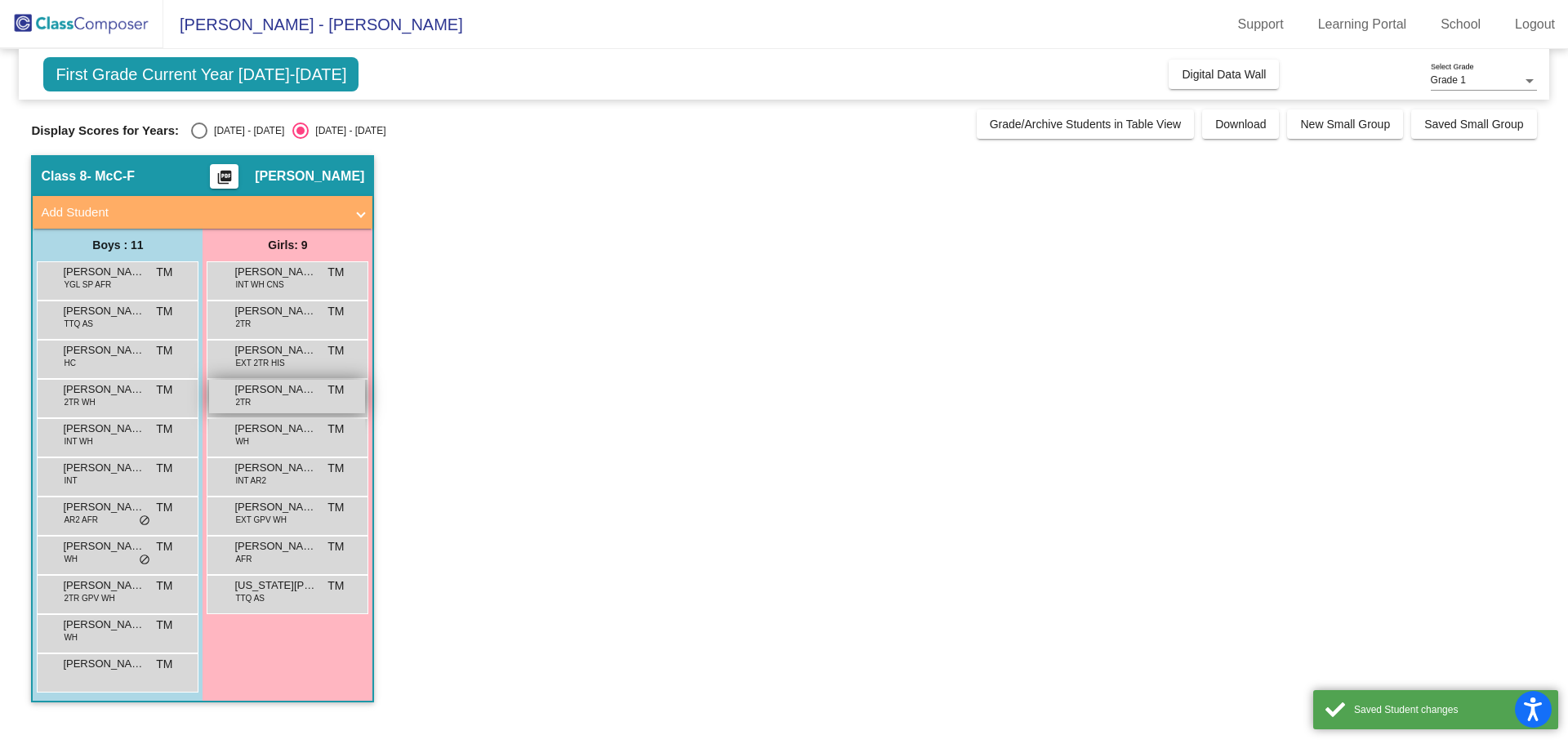
click at [270, 397] on span "[PERSON_NAME]" at bounding box center [275, 389] width 82 height 16
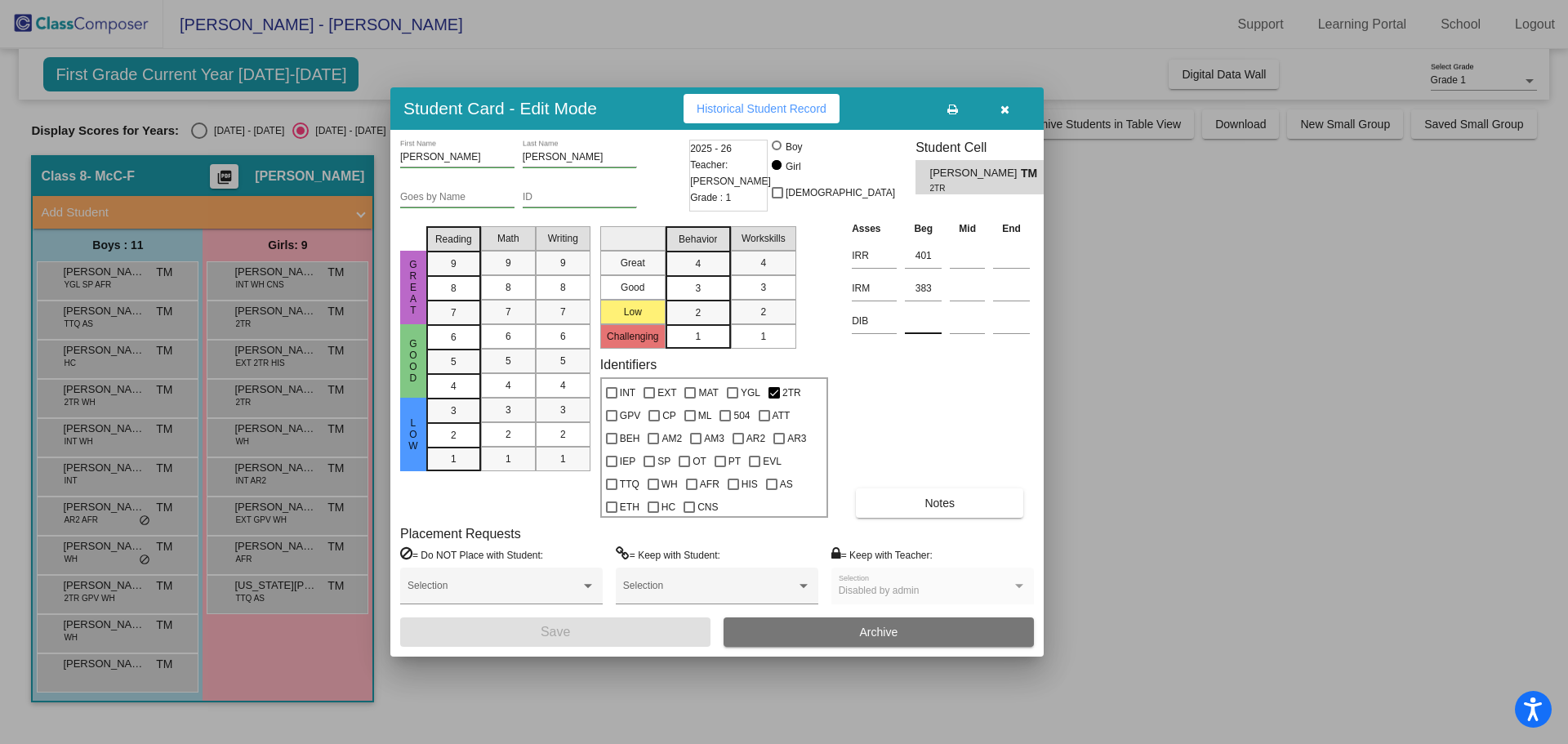
click at [925, 316] on input at bounding box center [923, 321] width 37 height 24
type input "322"
click at [642, 628] on button "Save" at bounding box center [555, 631] width 310 height 30
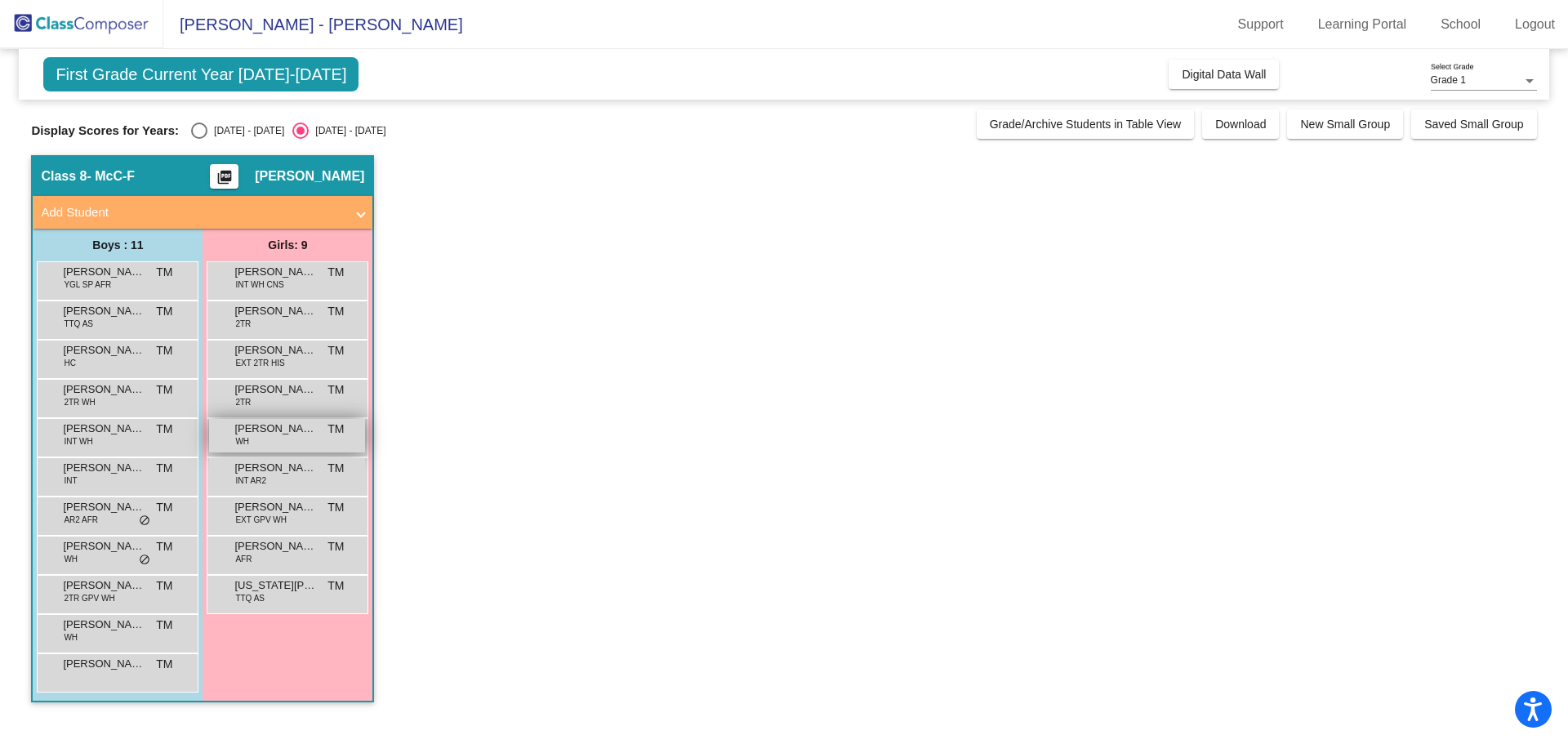
click at [279, 437] on div "[PERSON_NAME] WH TM lock do_not_disturb_alt" at bounding box center [287, 435] width 156 height 34
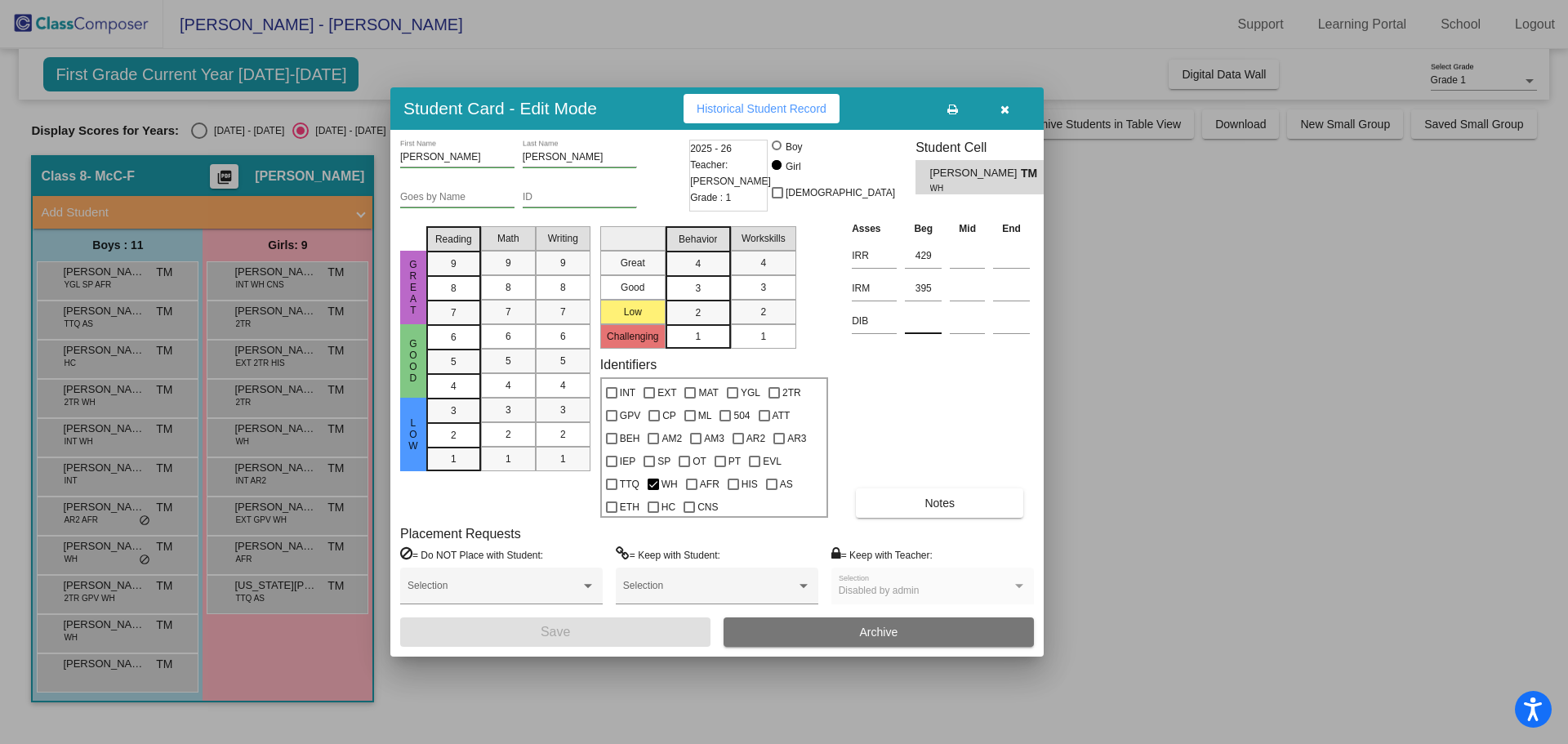
click at [927, 314] on input at bounding box center [923, 321] width 37 height 24
type input "394"
click at [607, 629] on button "Save" at bounding box center [555, 631] width 310 height 30
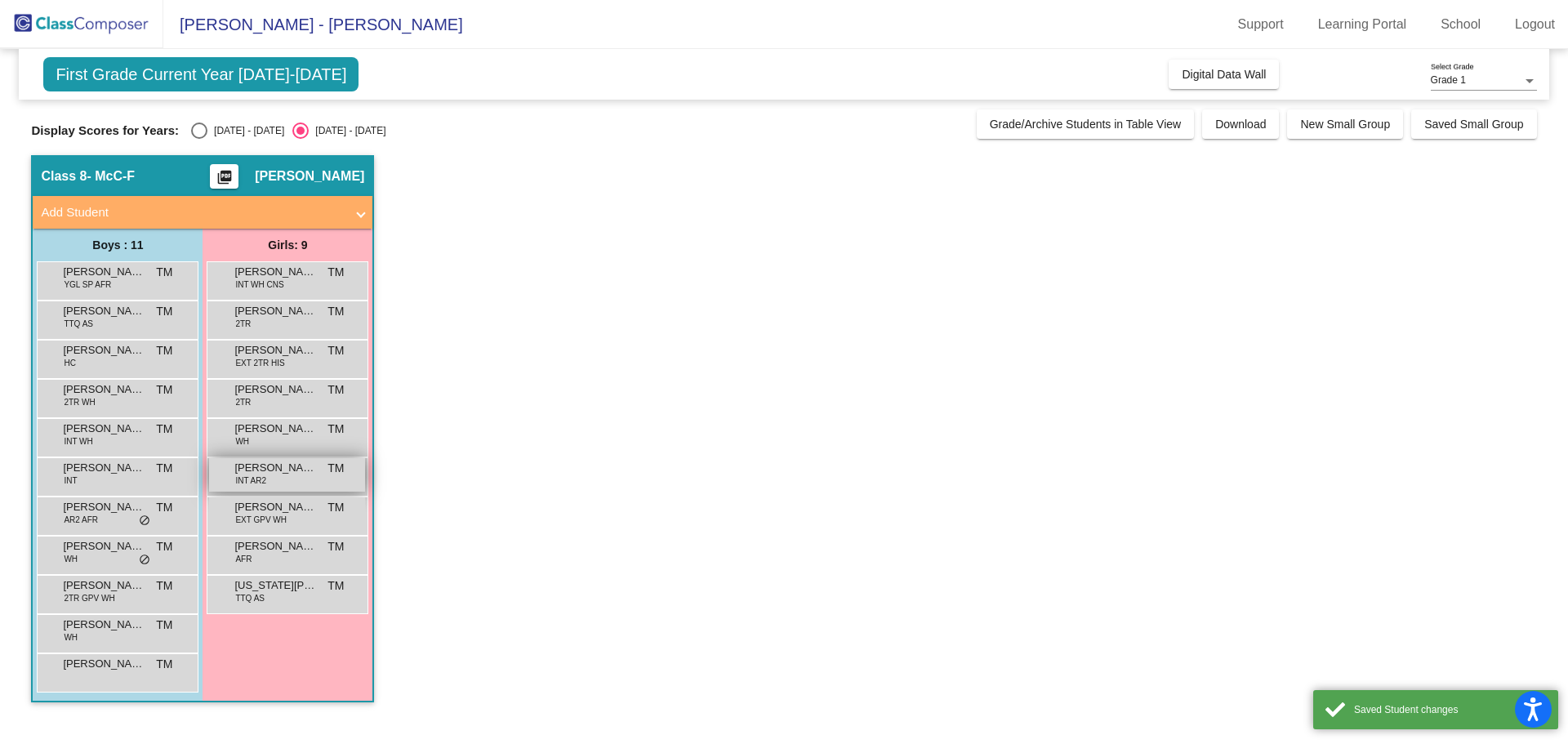
click at [296, 469] on span "[PERSON_NAME]" at bounding box center [275, 468] width 82 height 16
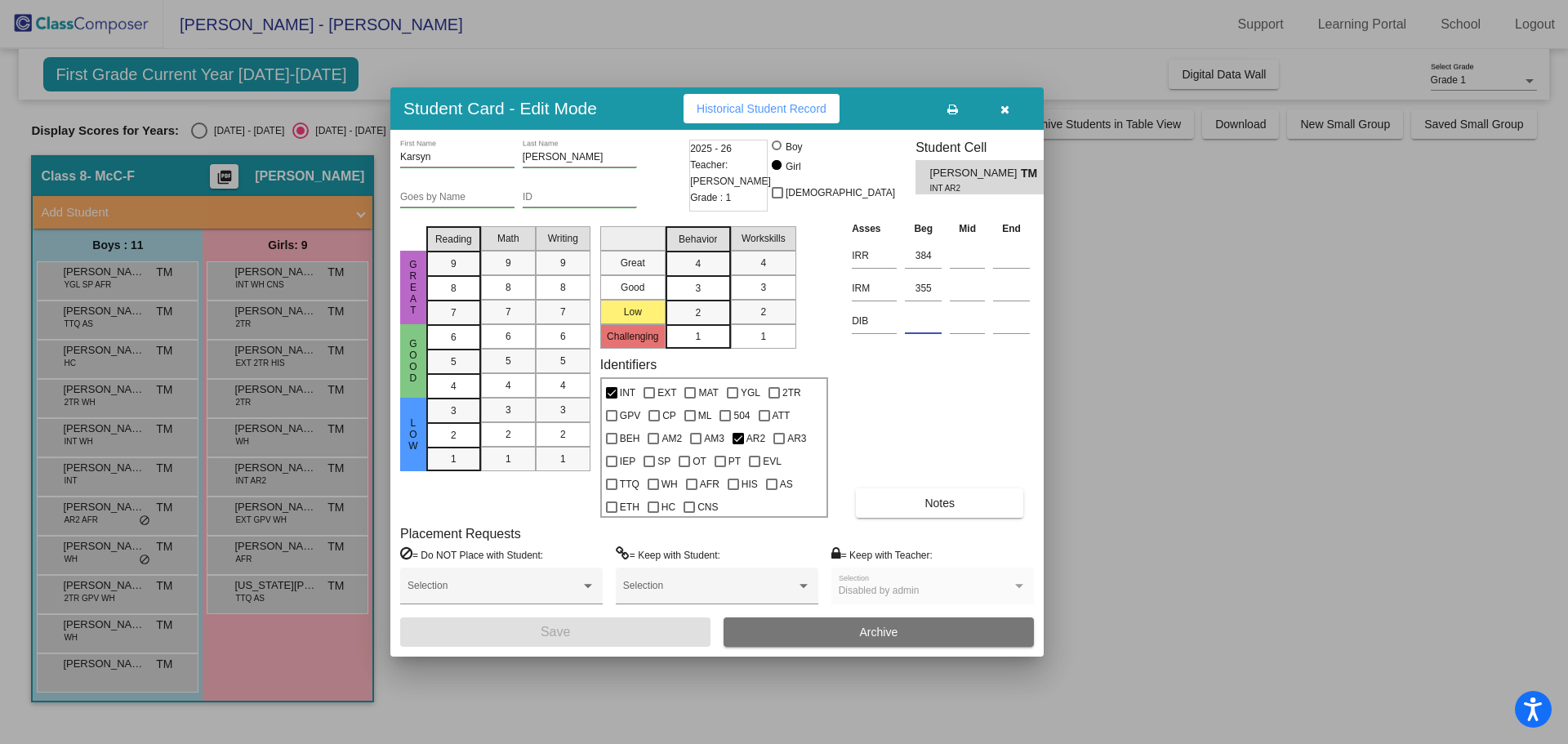
click at [936, 312] on input at bounding box center [923, 321] width 37 height 24
type input "319"
click at [612, 629] on button "Save" at bounding box center [555, 631] width 310 height 30
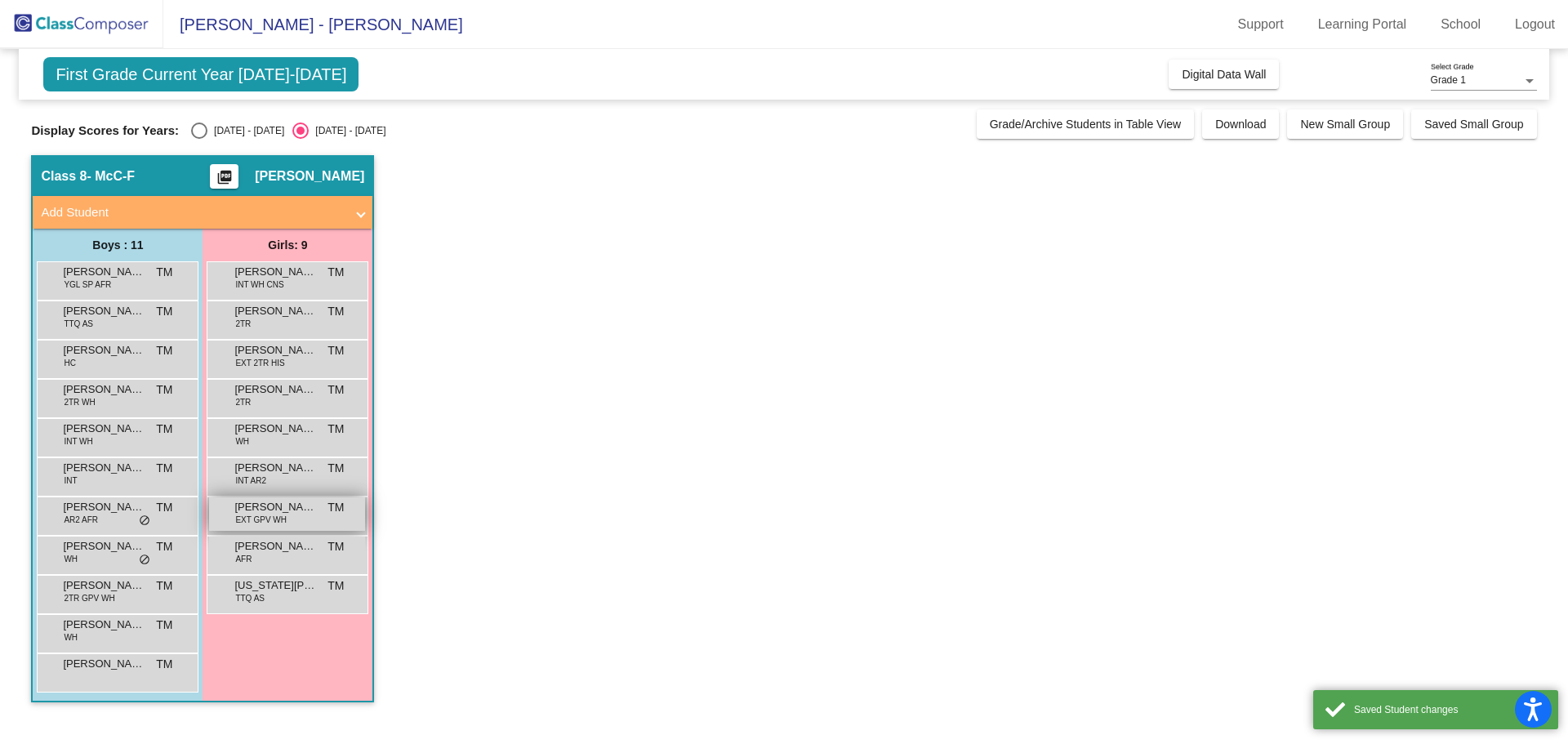
click at [278, 510] on span "[PERSON_NAME]" at bounding box center [275, 506] width 82 height 16
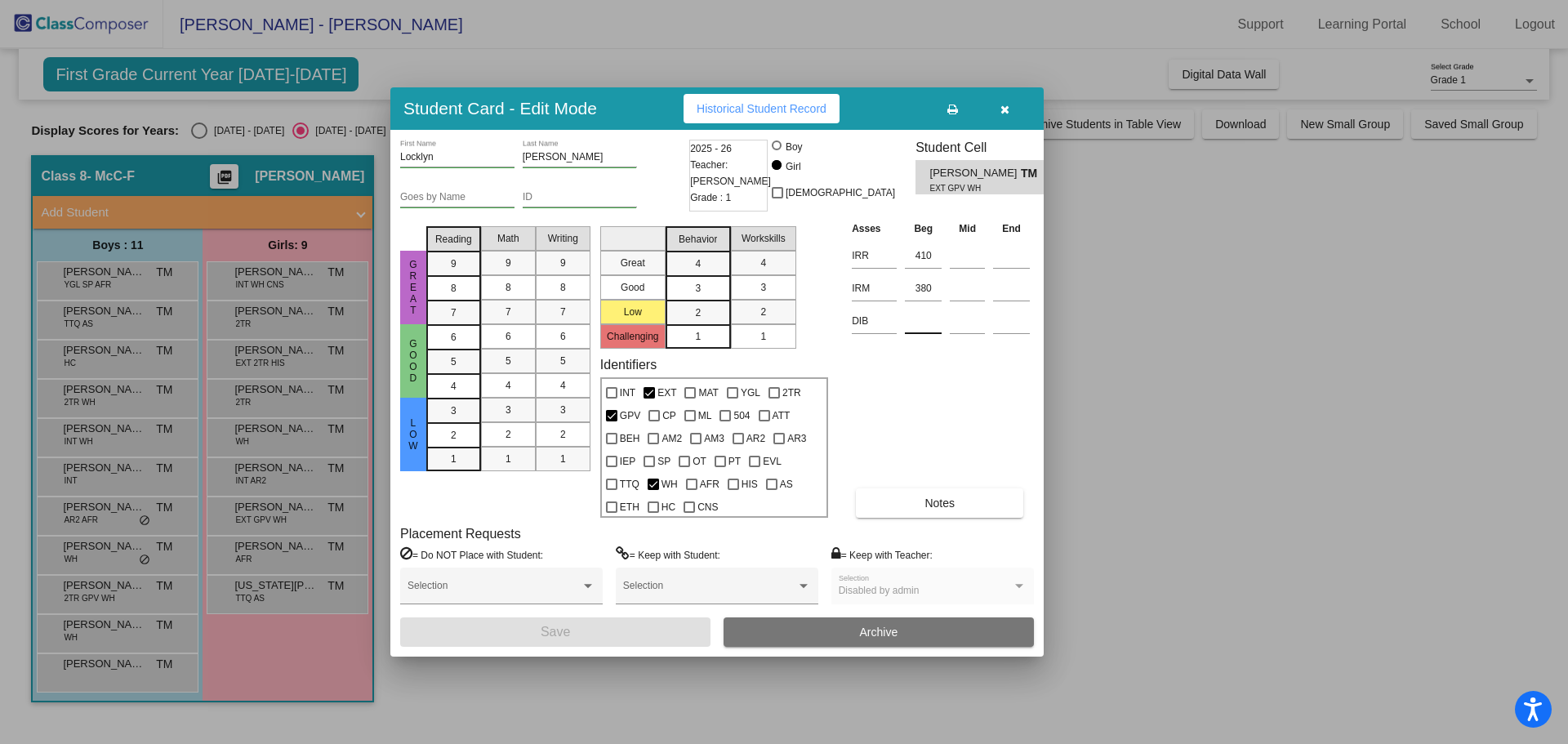
click at [921, 314] on input at bounding box center [923, 321] width 37 height 24
type input "445"
click at [672, 629] on button "Save" at bounding box center [555, 631] width 310 height 30
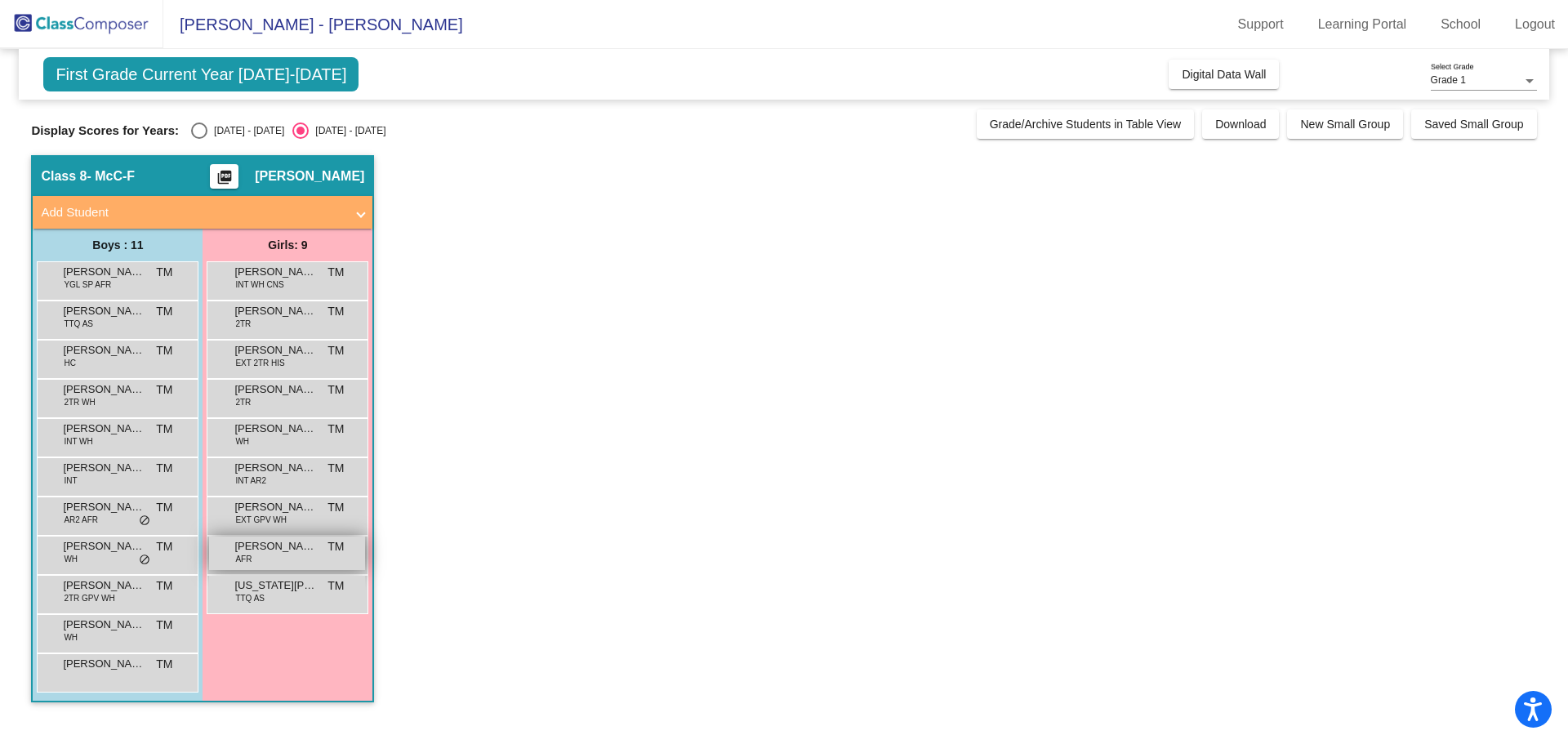
click at [267, 550] on span "[PERSON_NAME]" at bounding box center [275, 546] width 82 height 16
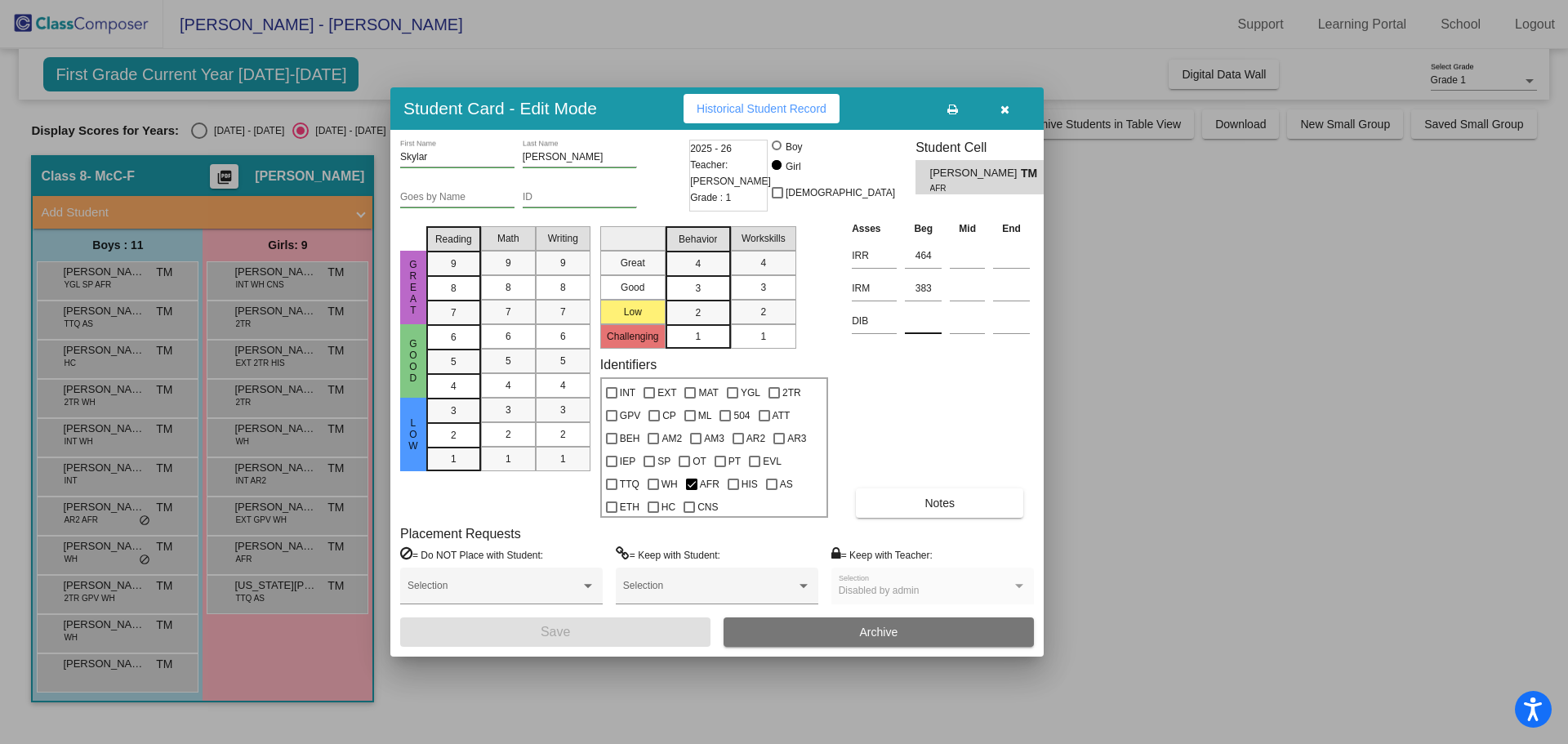
click at [927, 320] on input at bounding box center [923, 321] width 37 height 24
type input "397"
click at [584, 629] on button "Save" at bounding box center [555, 631] width 310 height 30
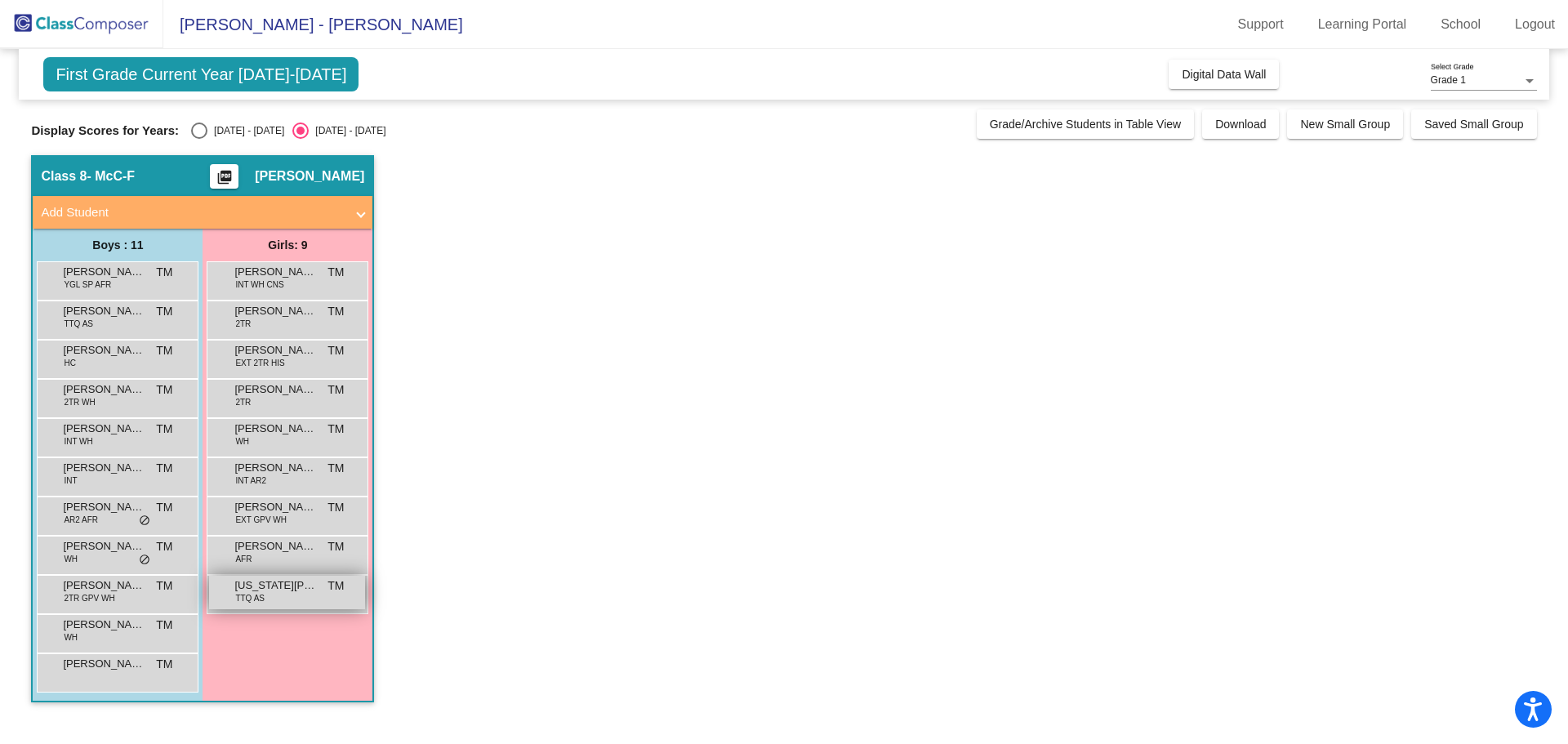
click at [267, 599] on div "[US_STATE][PERSON_NAME] TTQ AS TM lock do_not_disturb_alt" at bounding box center [287, 592] width 156 height 34
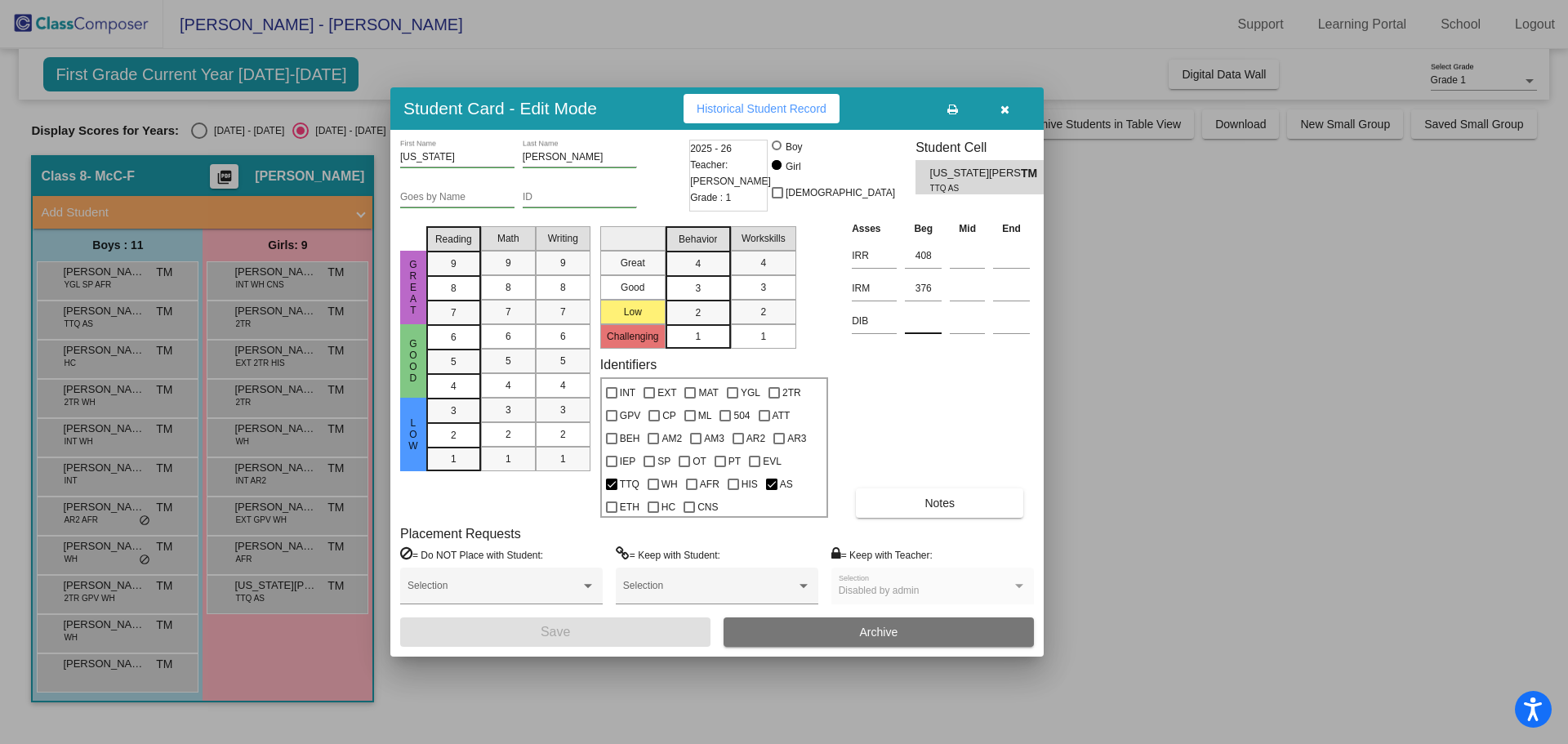
click at [925, 320] on input at bounding box center [923, 321] width 37 height 24
type input "359"
click at [607, 633] on button "Save" at bounding box center [555, 631] width 310 height 30
